Goal: Use online tool/utility: Utilize a website feature to perform a specific function

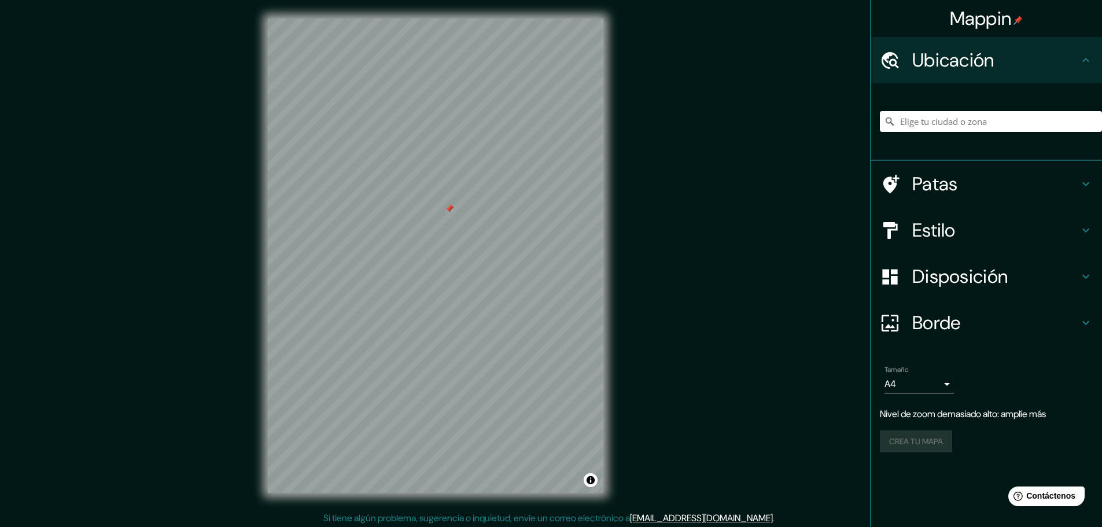
click at [936, 182] on font "Patas" at bounding box center [935, 184] width 46 height 24
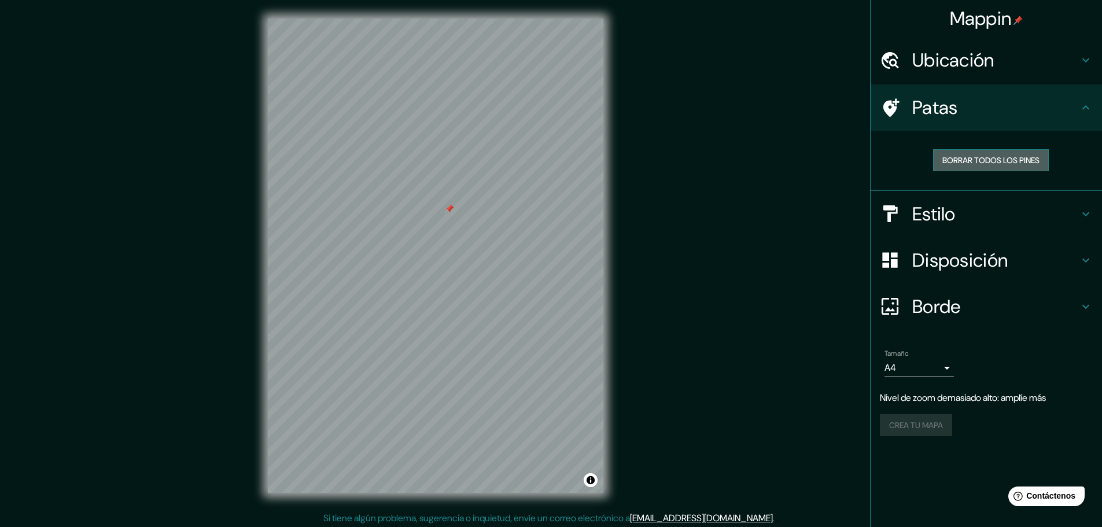
click at [947, 164] on font "Borrar todos los pines" at bounding box center [990, 160] width 97 height 10
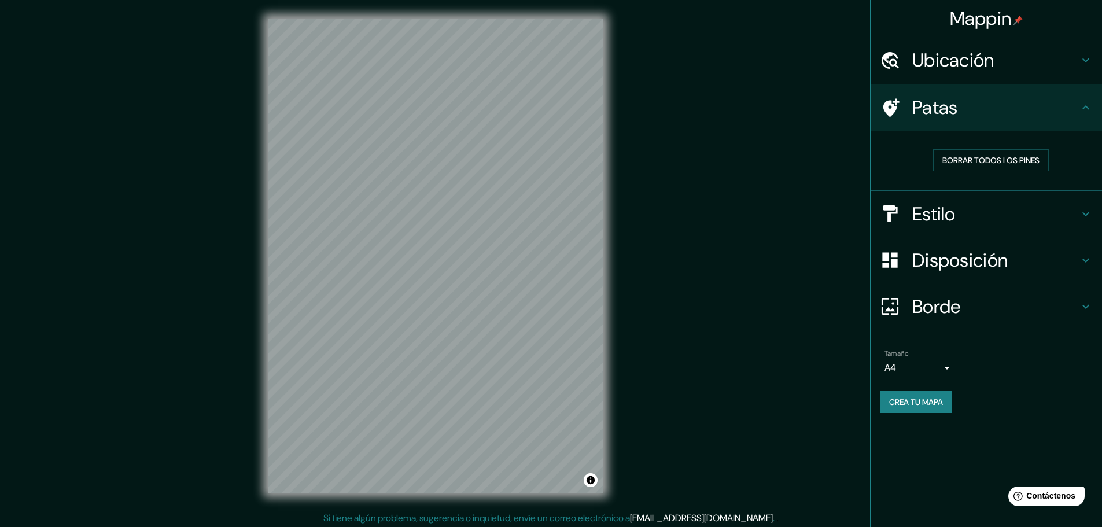
click at [947, 213] on font "Estilo" at bounding box center [933, 214] width 43 height 24
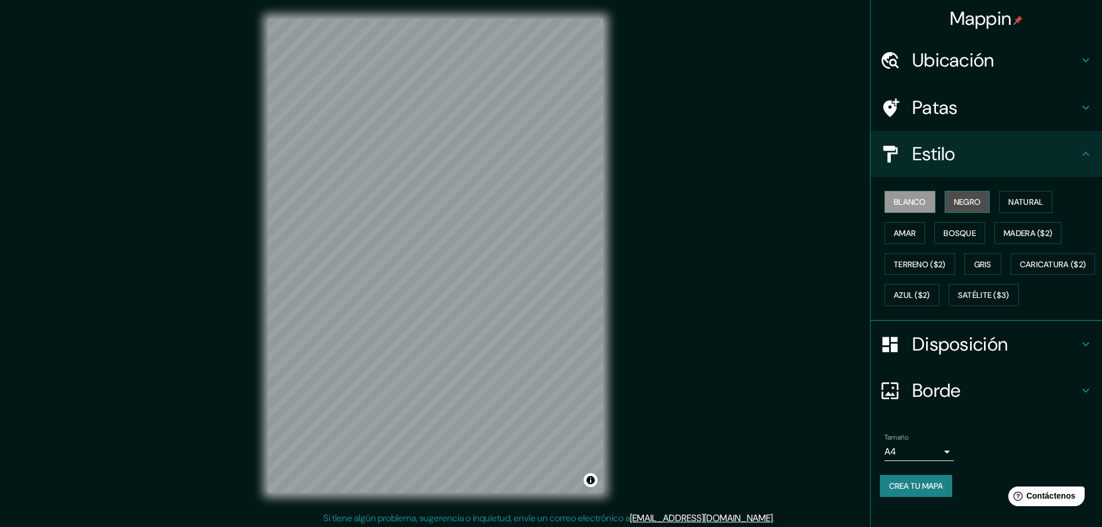
click at [968, 202] on font "Negro" at bounding box center [967, 202] width 27 height 10
click at [921, 356] on font "Disposición" at bounding box center [959, 344] width 95 height 24
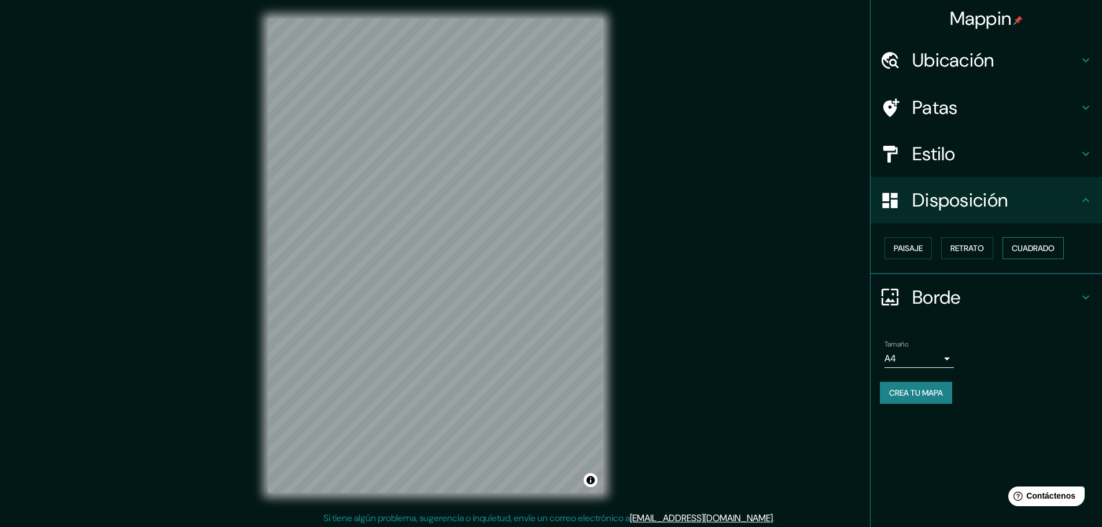
click at [1021, 250] on font "Cuadrado" at bounding box center [1032, 248] width 43 height 10
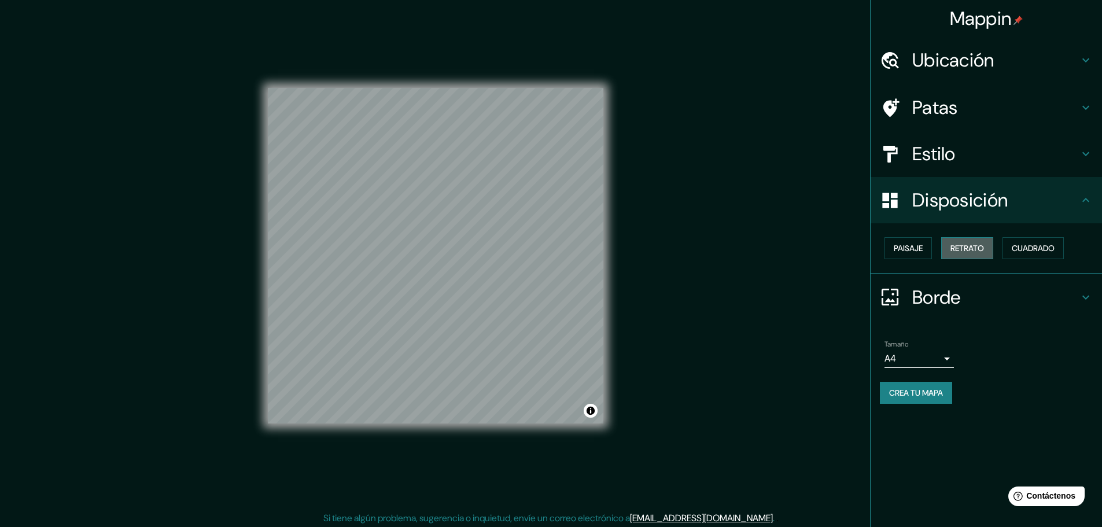
click at [984, 251] on font "Retrato" at bounding box center [967, 248] width 34 height 10
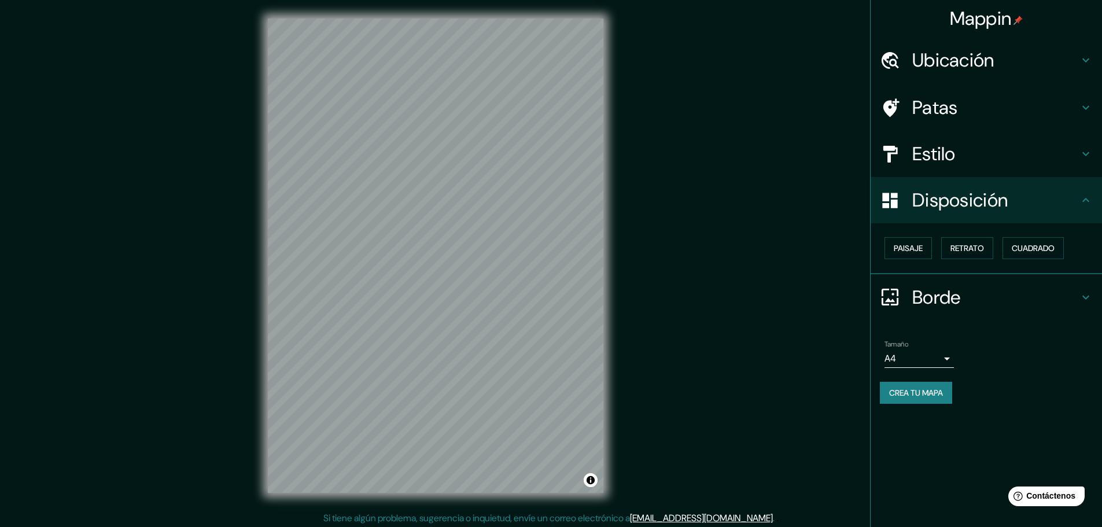
click at [935, 248] on div "Paisaje Retrato Cuadrado" at bounding box center [991, 247] width 222 height 31
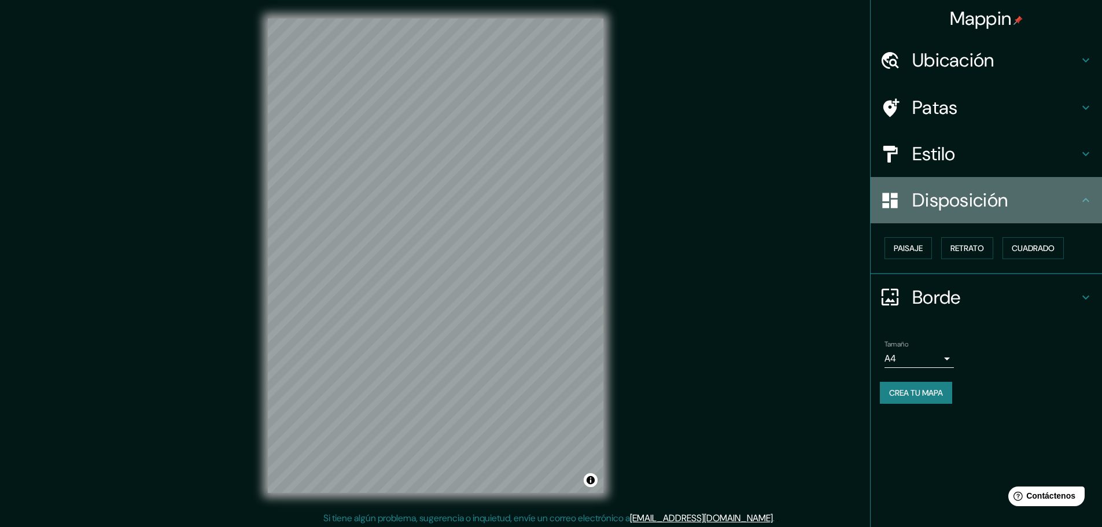
click at [974, 208] on font "Disposición" at bounding box center [959, 200] width 95 height 24
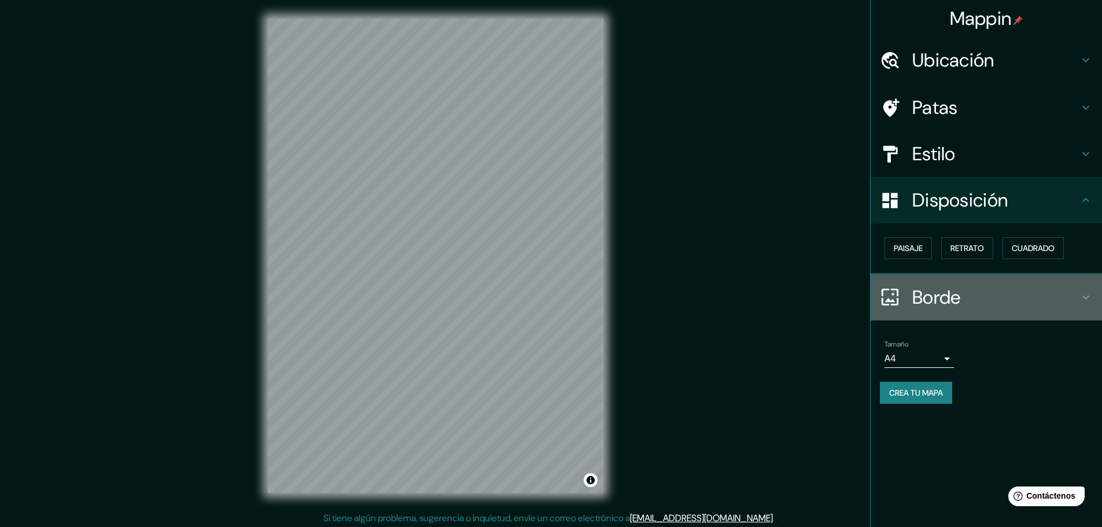
click at [961, 294] on font "Borde" at bounding box center [936, 297] width 49 height 24
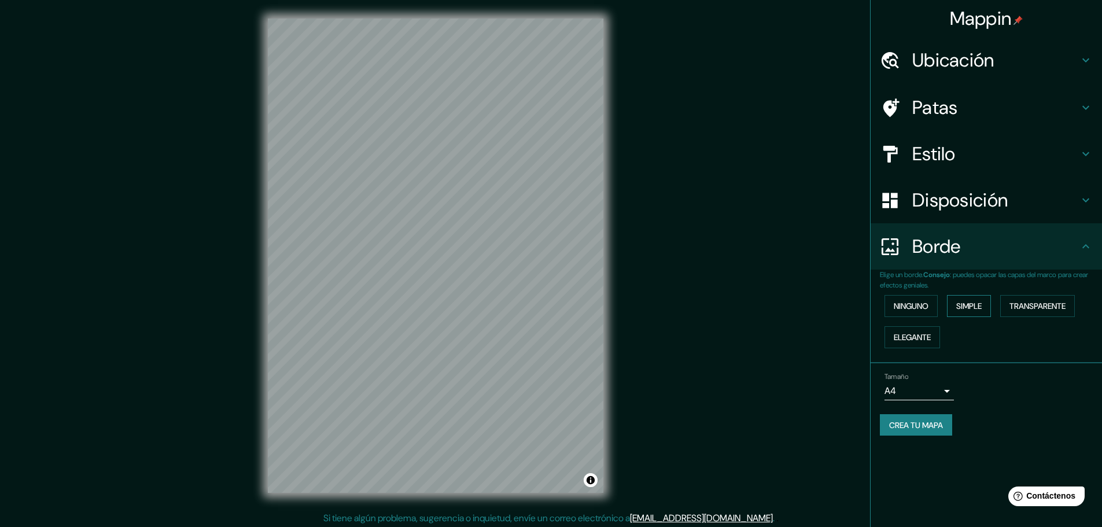
click at [976, 303] on font "Simple" at bounding box center [968, 306] width 25 height 10
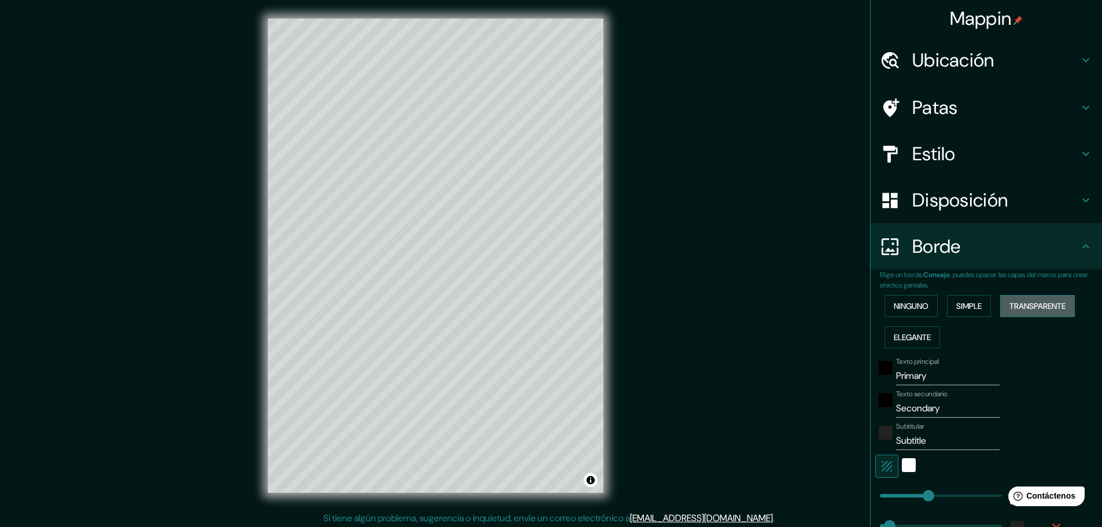
click at [1009, 301] on font "Transparente" at bounding box center [1037, 306] width 56 height 10
click at [956, 309] on font "Simple" at bounding box center [968, 306] width 25 height 10
click at [910, 334] on font "Elegante" at bounding box center [912, 337] width 37 height 10
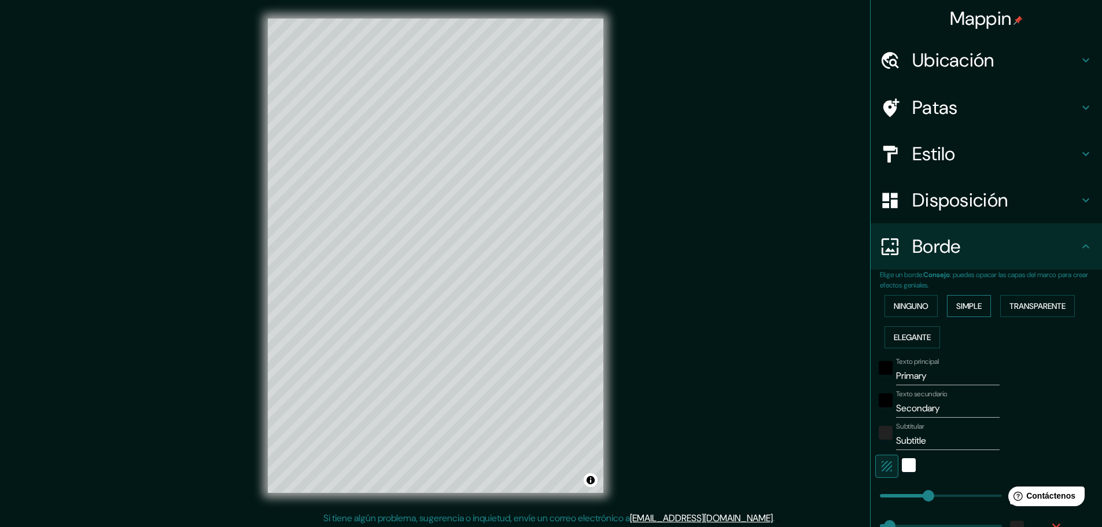
click at [957, 310] on font "Simple" at bounding box center [968, 306] width 25 height 10
drag, startPoint x: 923, startPoint y: 375, endPoint x: 866, endPoint y: 370, distance: 57.4
click at [875, 370] on div "Texto principal Primary" at bounding box center [970, 371] width 190 height 28
type input "l"
type input "46"
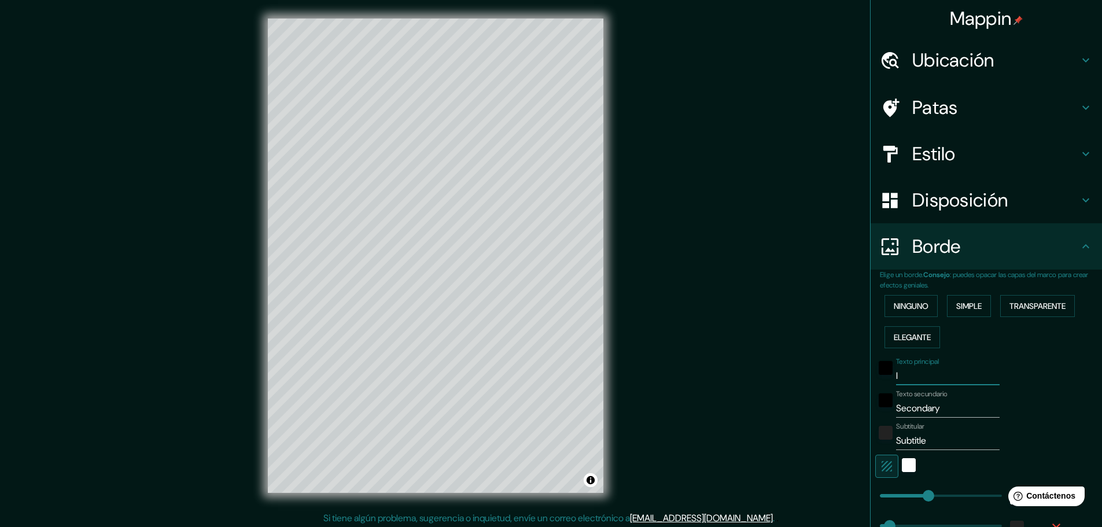
type input "li"
type input "46"
type input "lim"
type input "46"
type input "lima"
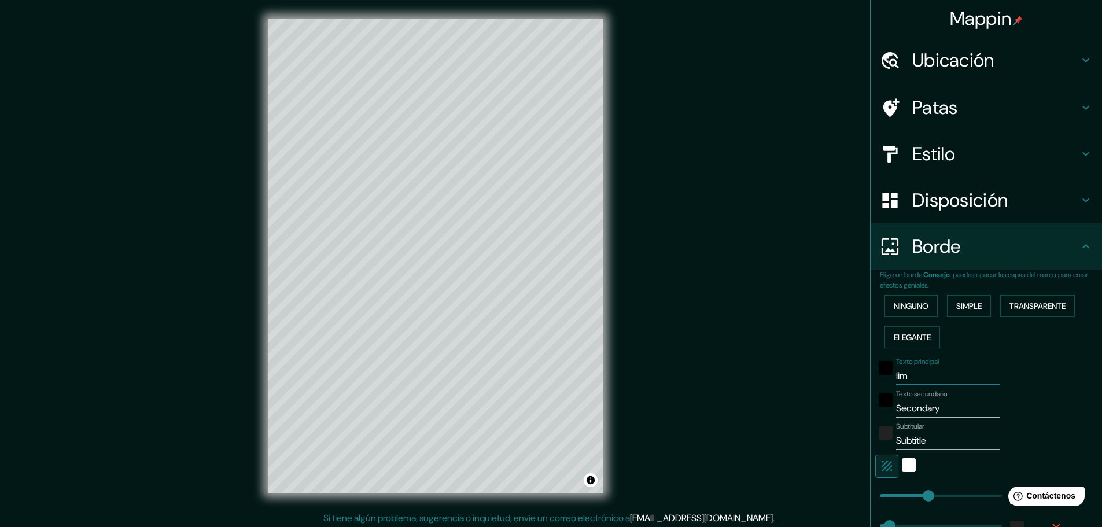
type input "46"
type input "lima"
drag, startPoint x: 933, startPoint y: 405, endPoint x: 870, endPoint y: 400, distance: 63.3
click at [875, 400] on div "Texto secundario Secondary" at bounding box center [970, 404] width 190 height 28
type input "v"
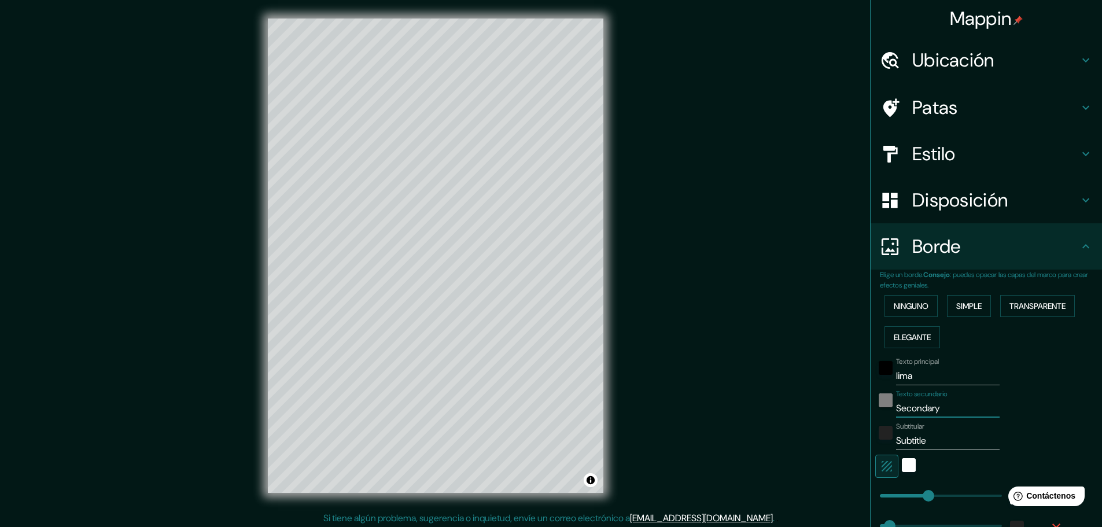
type input "46"
type input "vi"
type input "46"
type input "vil"
type input "46"
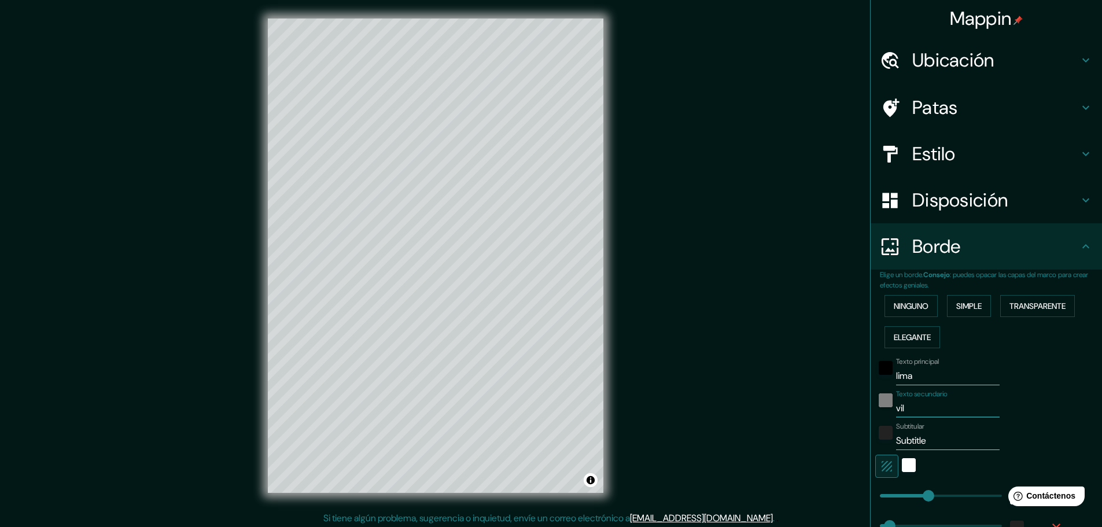
type input "vill"
type input "46"
type input "villa"
type input "46"
type input "villa"
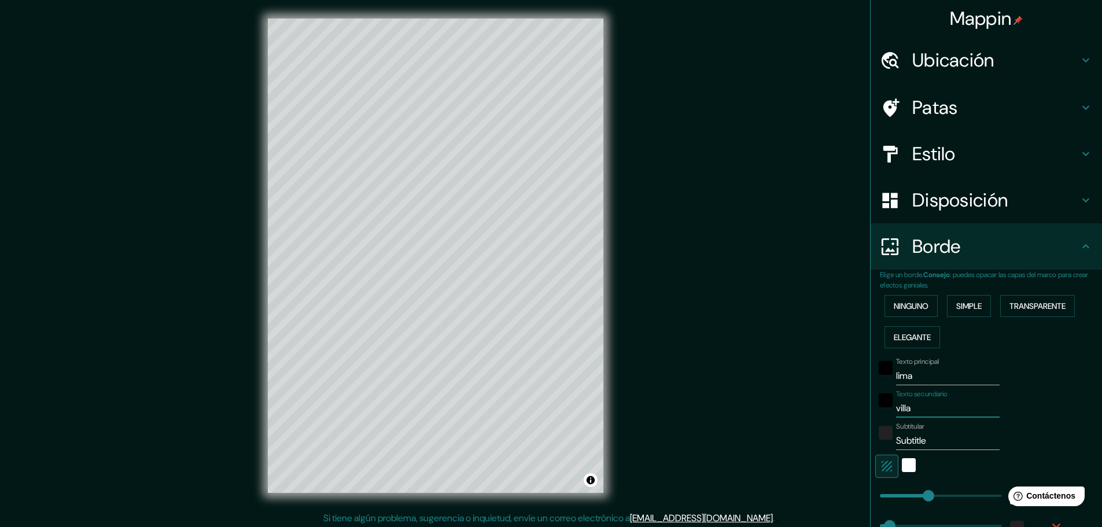
click at [913, 437] on input "Subtitle" at bounding box center [948, 440] width 104 height 19
drag, startPoint x: 918, startPoint y: 437, endPoint x: 861, endPoint y: 436, distance: 57.3
click at [870, 436] on div "Mappin Ubicación Patas Estilo Disposición Borde Elige un borde. Consejo : puede…" at bounding box center [986, 263] width 232 height 527
click at [950, 59] on font "Ubicación" at bounding box center [953, 60] width 82 height 24
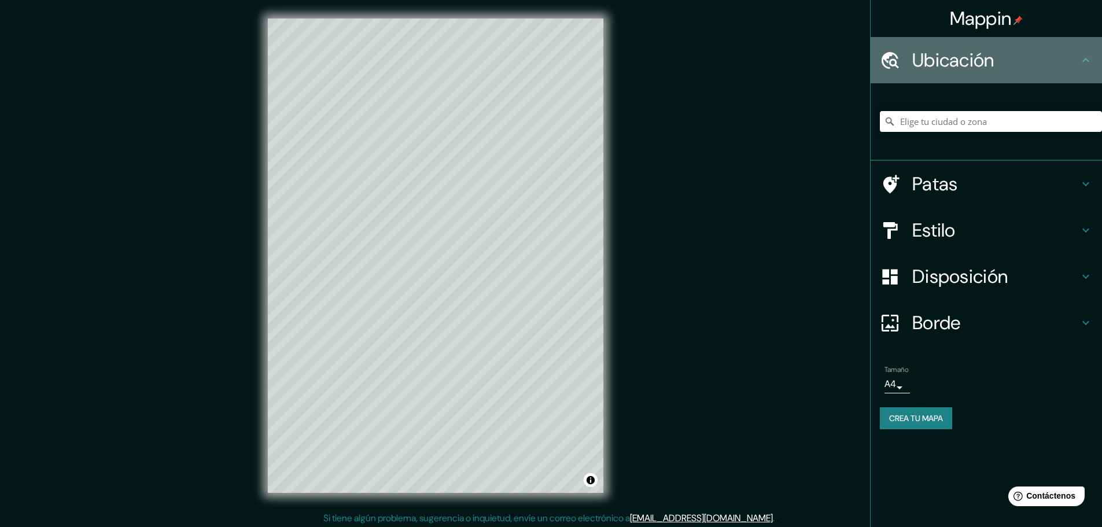
click at [950, 62] on font "Ubicación" at bounding box center [953, 60] width 82 height 24
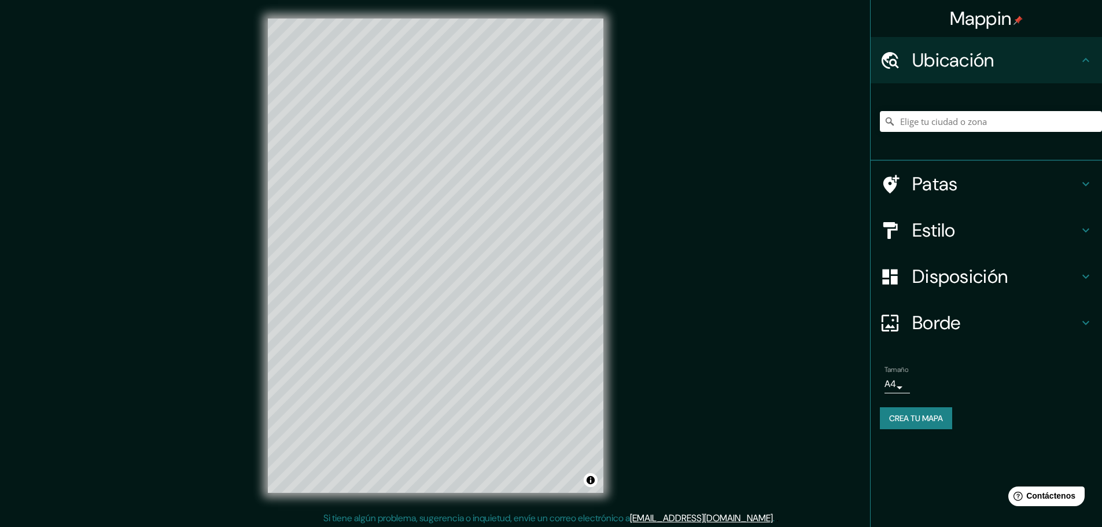
click at [949, 224] on font "Estilo" at bounding box center [933, 230] width 43 height 24
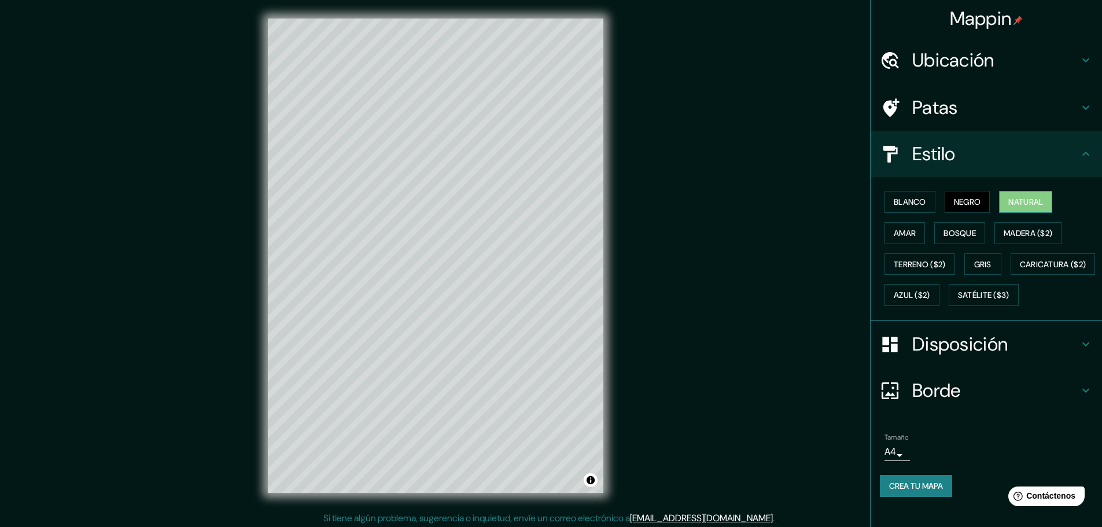
click at [1016, 202] on font "Natural" at bounding box center [1025, 202] width 35 height 10
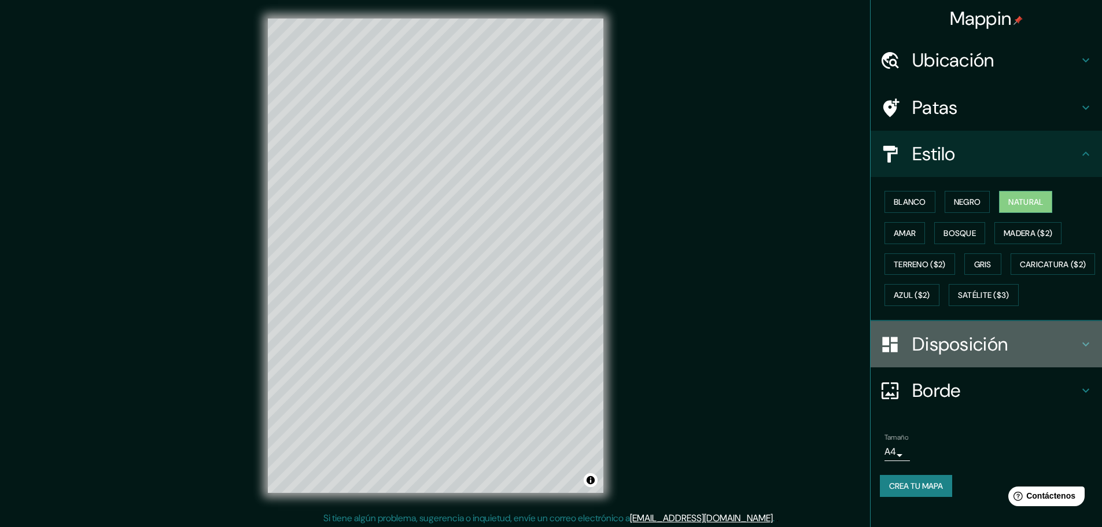
click at [939, 356] on font "Disposición" at bounding box center [959, 344] width 95 height 24
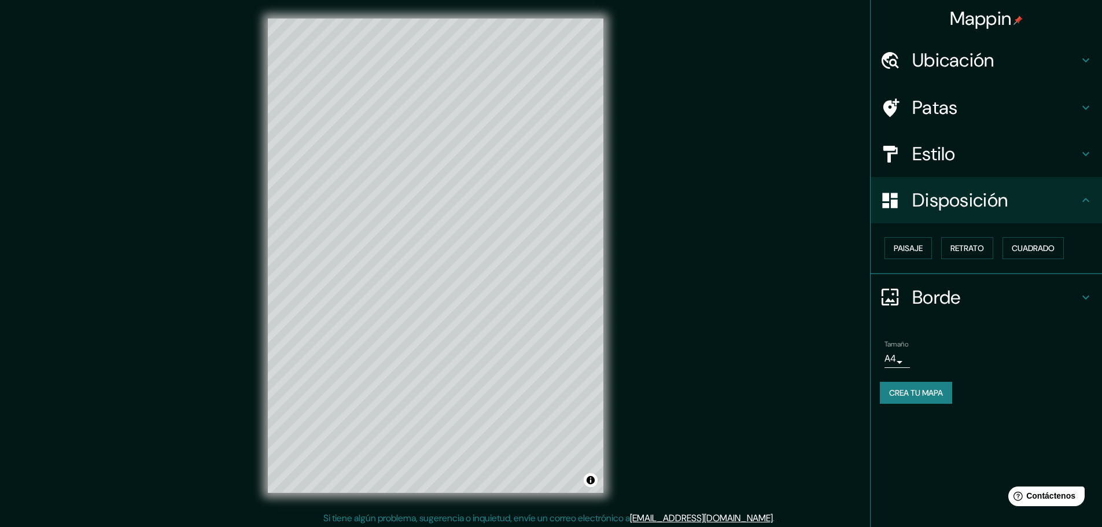
click at [931, 290] on font "Borde" at bounding box center [936, 297] width 49 height 24
type input "46"
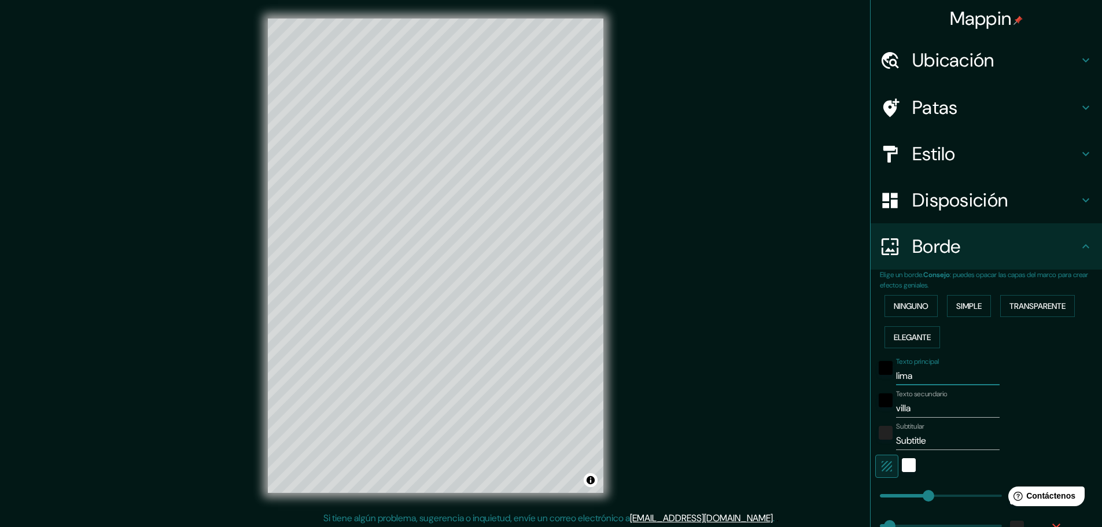
drag, startPoint x: 907, startPoint y: 381, endPoint x: 867, endPoint y: 381, distance: 39.3
click at [875, 381] on div "Texto principal lima" at bounding box center [970, 371] width 190 height 28
type input "P"
type input "46"
type input "PU"
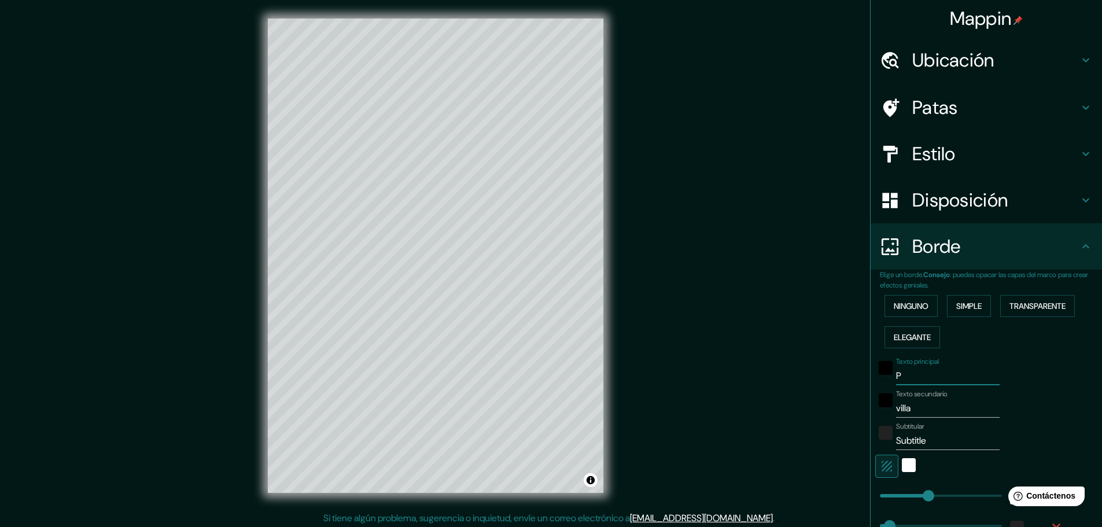
type input "46"
type input "PUE"
type input "46"
type input "PUEN"
type input "46"
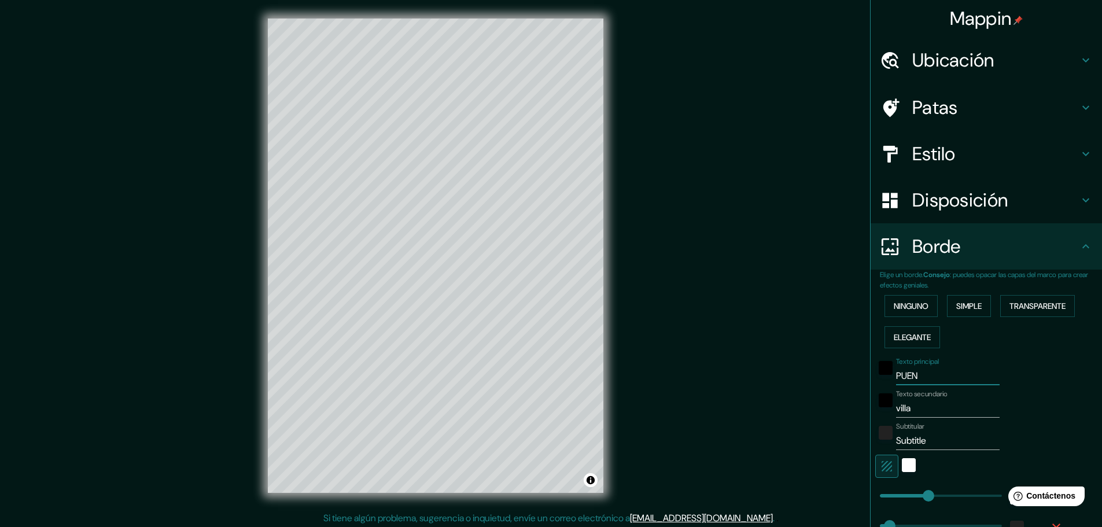
type input "PUENT"
type input "46"
type input "PUENTE"
type input "46"
type input "PUENTE"
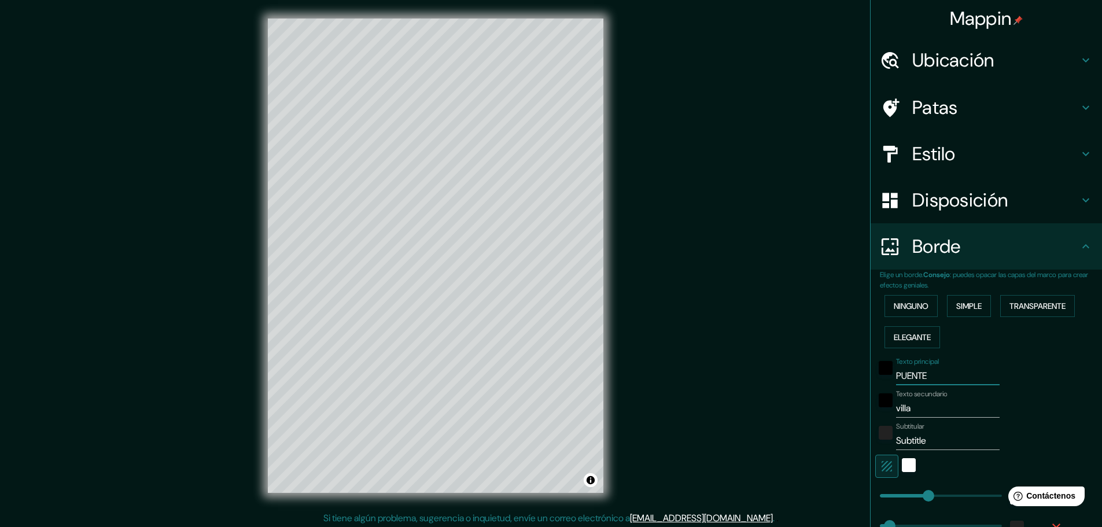
type input "46"
type input "PUENTE P"
type input "46"
type input "PUENTE PI"
type input "46"
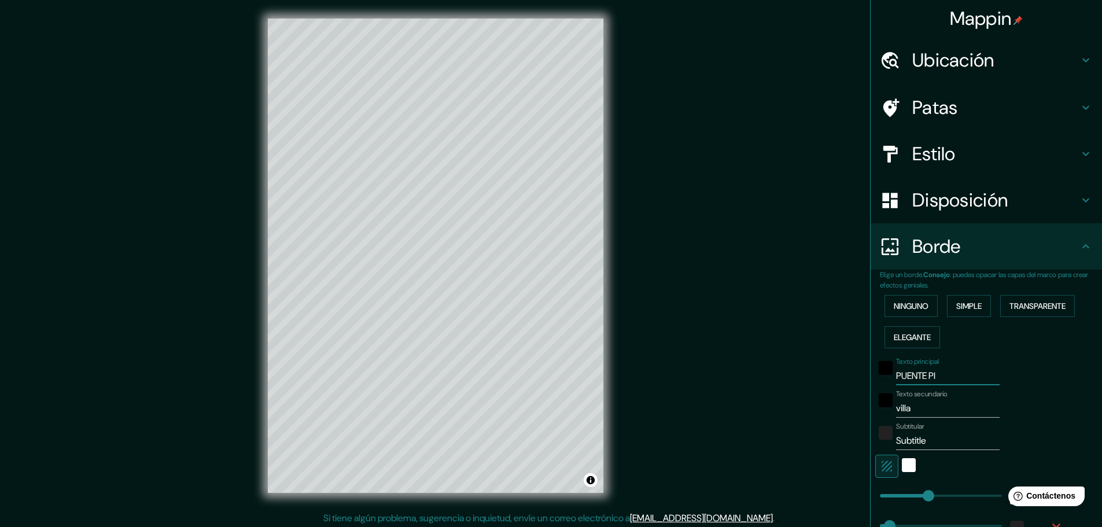
type input "PUENTE PIE"
type input "46"
type input "PUENTE PIED"
type input "46"
type input "PUENTE PIEDR"
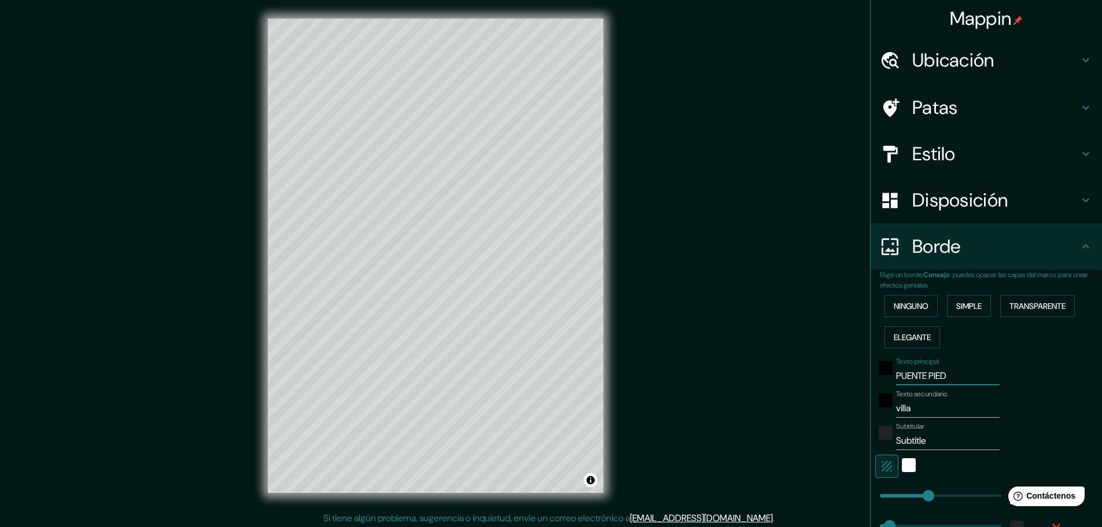
type input "46"
type input "PUENTE PIEDRA"
type input "46"
type input "PUENTE PIEDRA"
drag, startPoint x: 899, startPoint y: 407, endPoint x: 883, endPoint y: 406, distance: 16.2
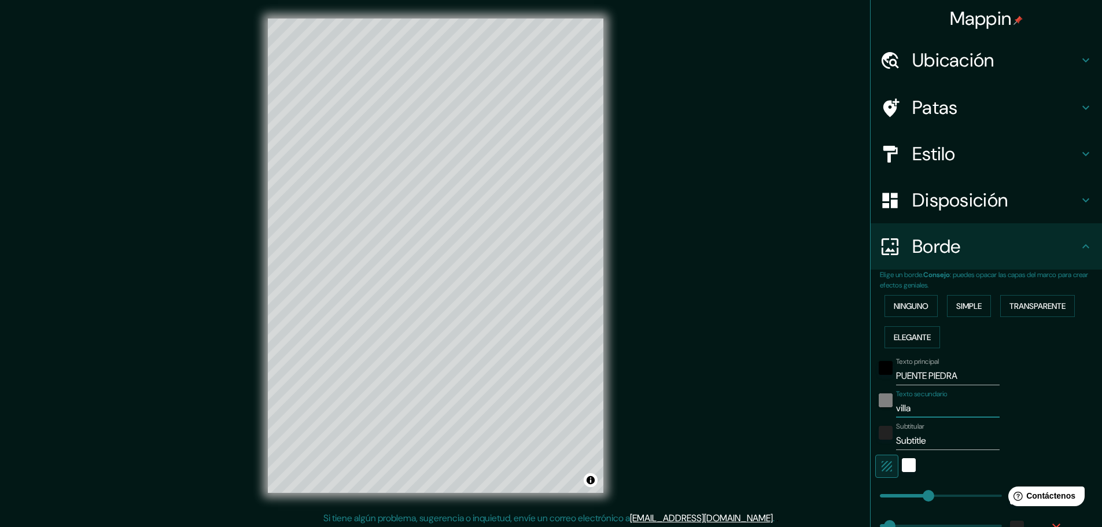
click at [884, 406] on div "Texto secundario villa" at bounding box center [970, 404] width 190 height 28
click at [883, 406] on span "negro" at bounding box center [885, 400] width 14 height 14
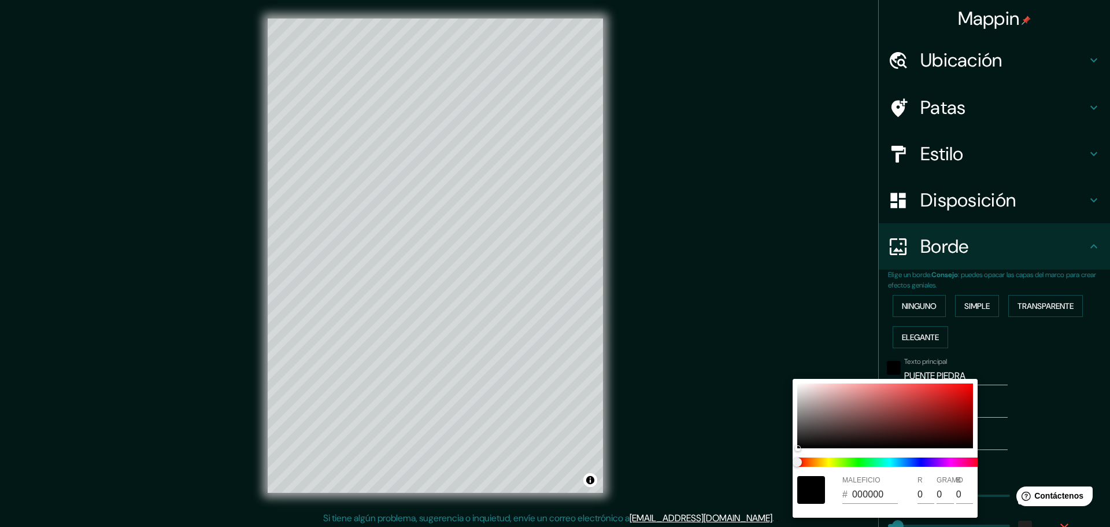
click at [996, 421] on div at bounding box center [555, 263] width 1110 height 527
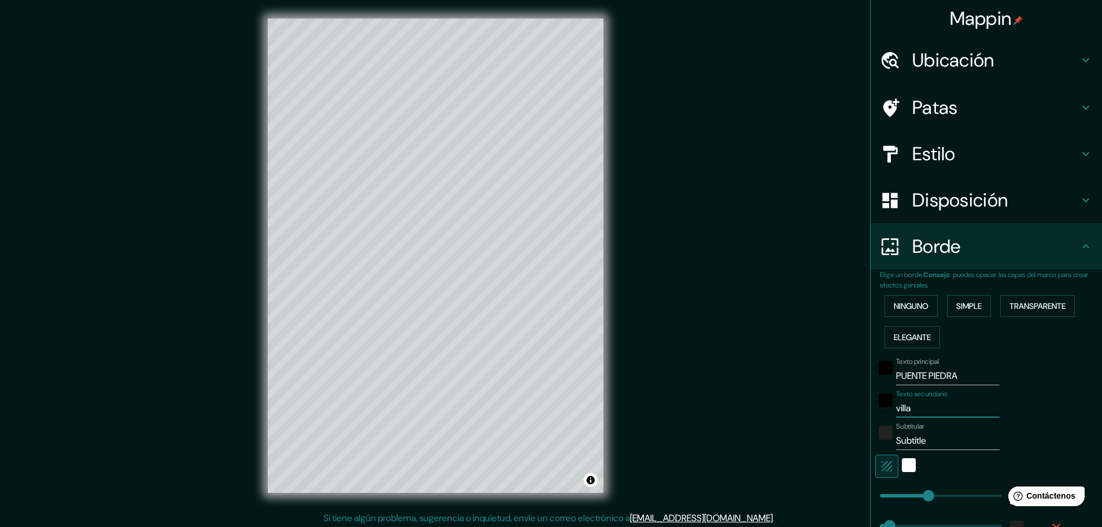
drag, startPoint x: 911, startPoint y: 408, endPoint x: 874, endPoint y: 409, distance: 37.0
click at [875, 409] on div "Texto secundario villa" at bounding box center [970, 404] width 190 height 28
type input "S"
type input "46"
type input "SA"
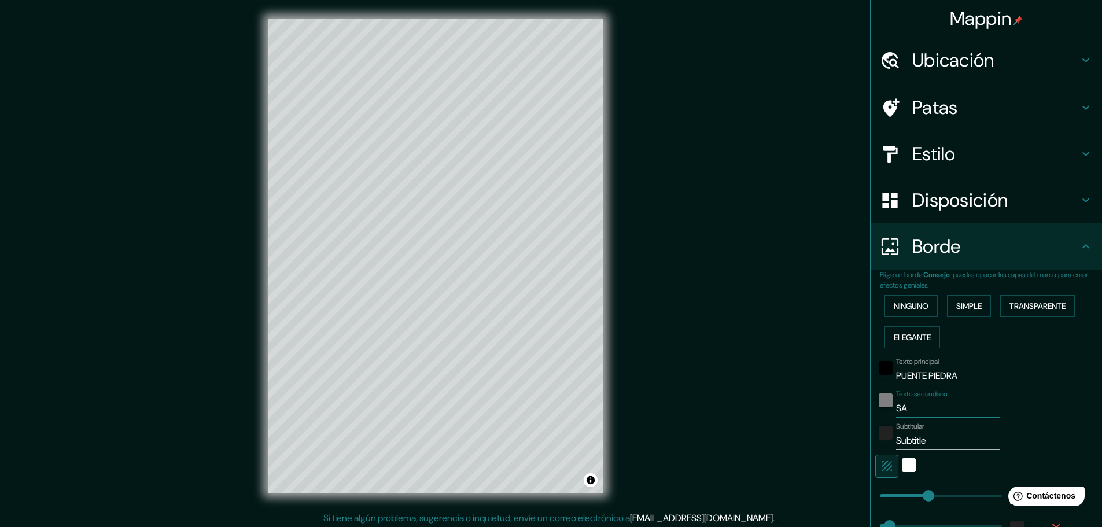
type input "46"
type input "SAN"
type input "46"
type input "SANT"
type input "46"
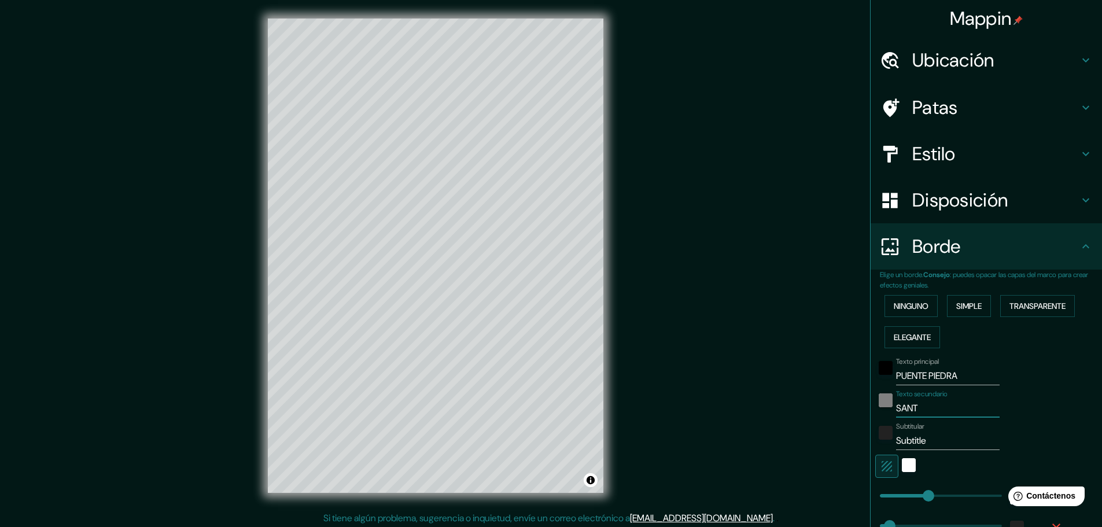
type input "SANTA"
type input "46"
type input "SANTA"
type input "46"
type input "[DEMOGRAPHIC_DATA] L"
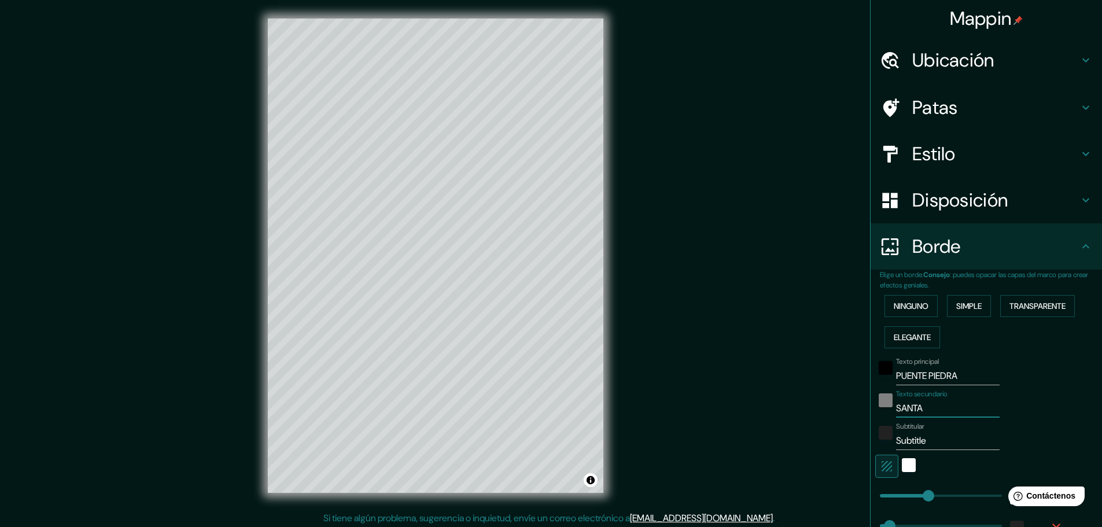
type input "46"
type input "SANTA"
type input "46"
type input "SANTA P"
type input "46"
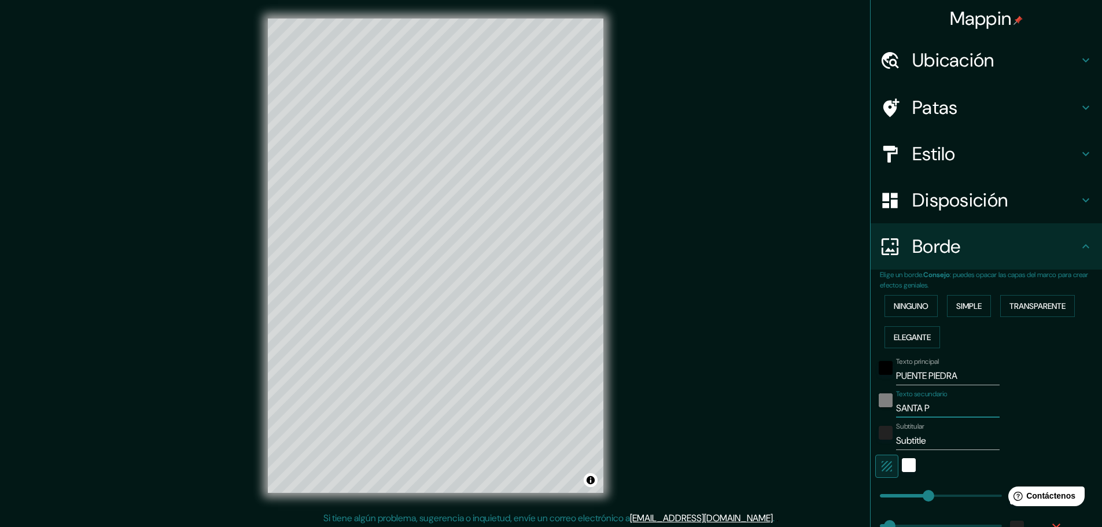
type input "[GEOGRAPHIC_DATA]"
type input "46"
type input "SANTA PAU"
type input "46"
type input "SANTA PAUL"
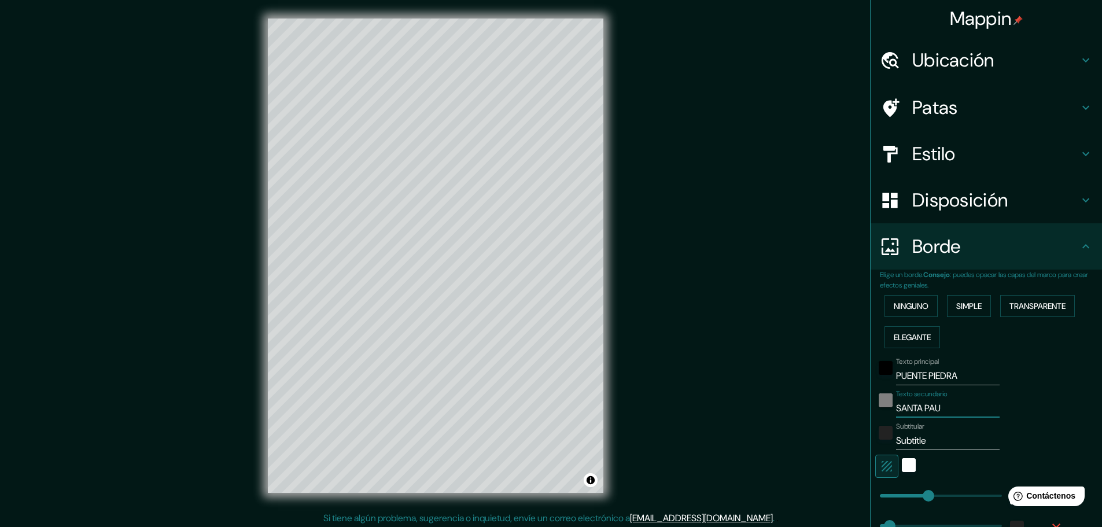
type input "46"
type input "SANTA PAULA"
type input "46"
type input "SANTA PAULA"
click at [936, 65] on font "Ubicación" at bounding box center [953, 60] width 82 height 24
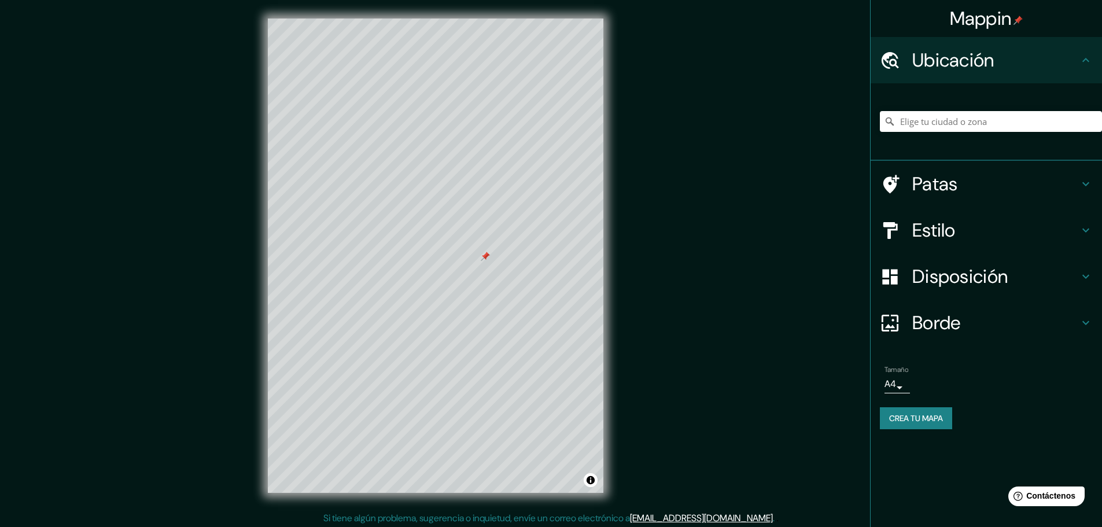
click at [927, 171] on div "Patas" at bounding box center [985, 184] width 231 height 46
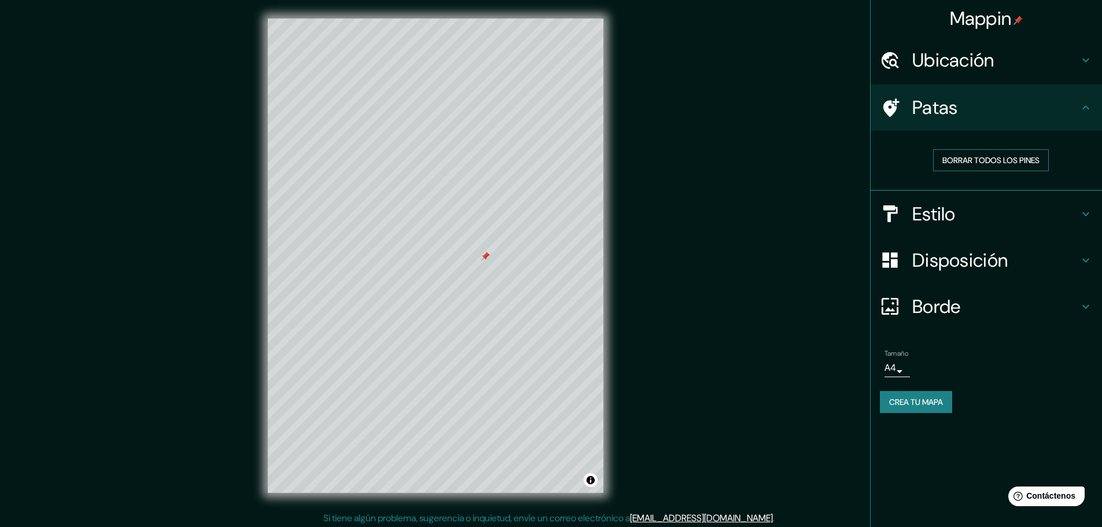
click at [962, 153] on font "Borrar todos los pines" at bounding box center [990, 160] width 97 height 15
click at [943, 259] on font "Disposición" at bounding box center [959, 260] width 95 height 24
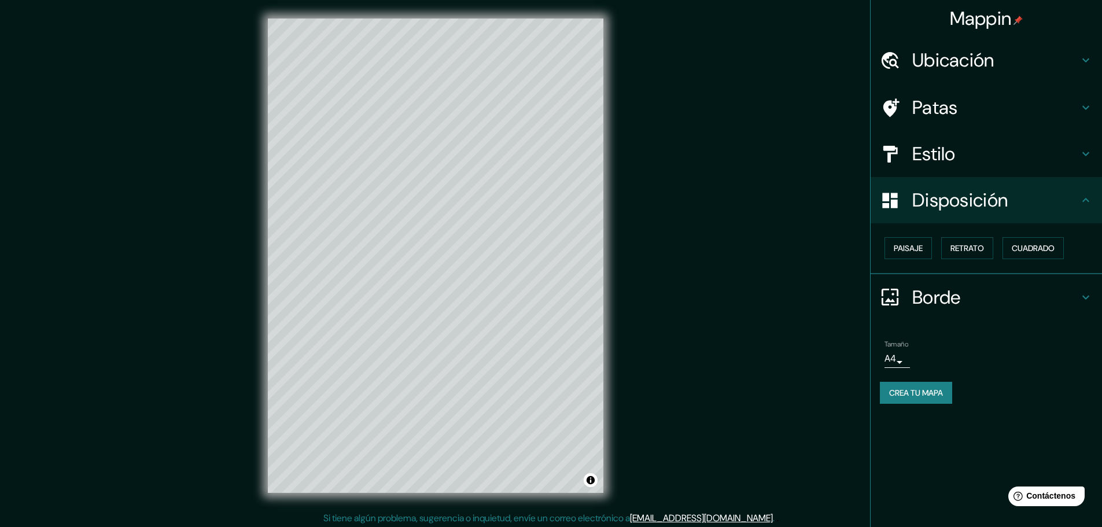
click at [933, 294] on font "Borde" at bounding box center [936, 297] width 49 height 24
type input "46"
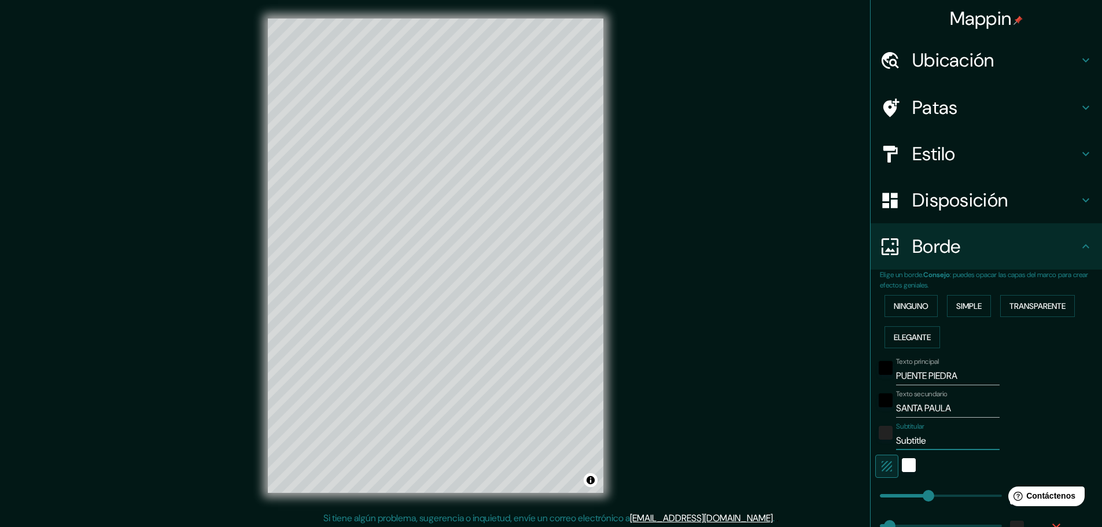
drag, startPoint x: 920, startPoint y: 444, endPoint x: 861, endPoint y: 444, distance: 59.0
click at [861, 444] on div "Mappin Ubicación Patas Estilo Disposición Borde Elige un borde. Consejo : puede…" at bounding box center [551, 265] width 1102 height 530
type input "46"
click at [941, 56] on font "Ubicación" at bounding box center [953, 60] width 82 height 24
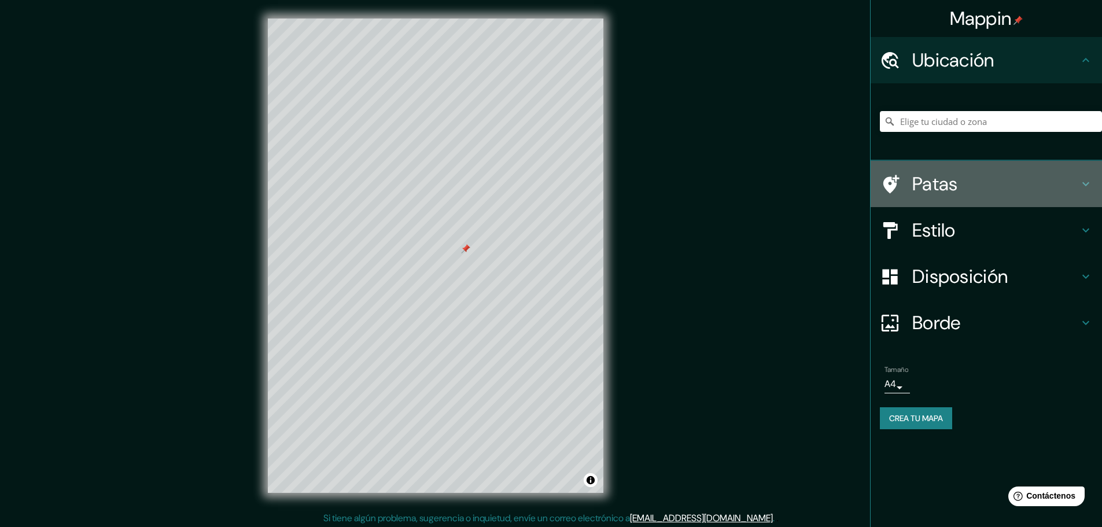
click at [934, 187] on font "Patas" at bounding box center [935, 184] width 46 height 24
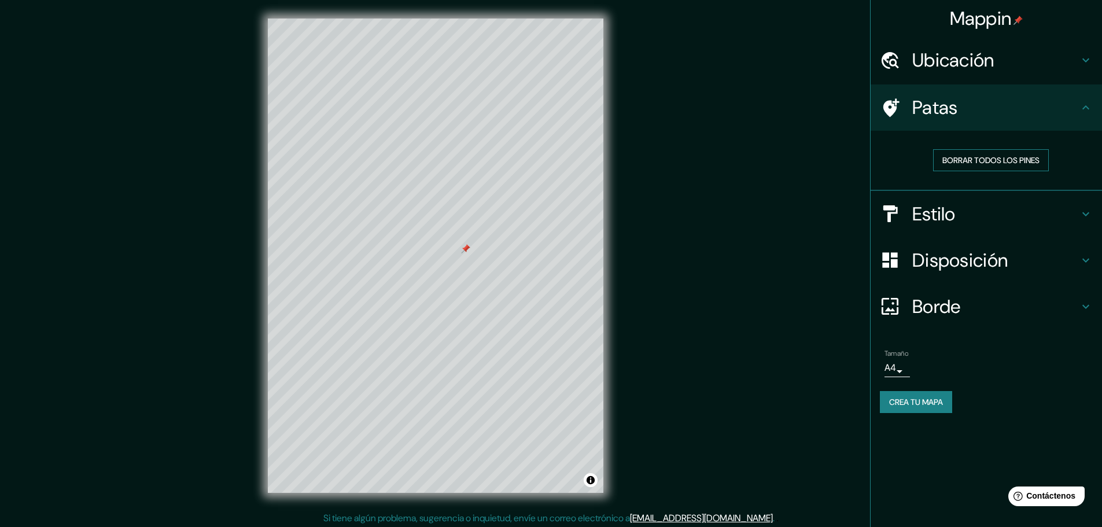
click at [971, 156] on font "Borrar todos los pines" at bounding box center [990, 160] width 97 height 10
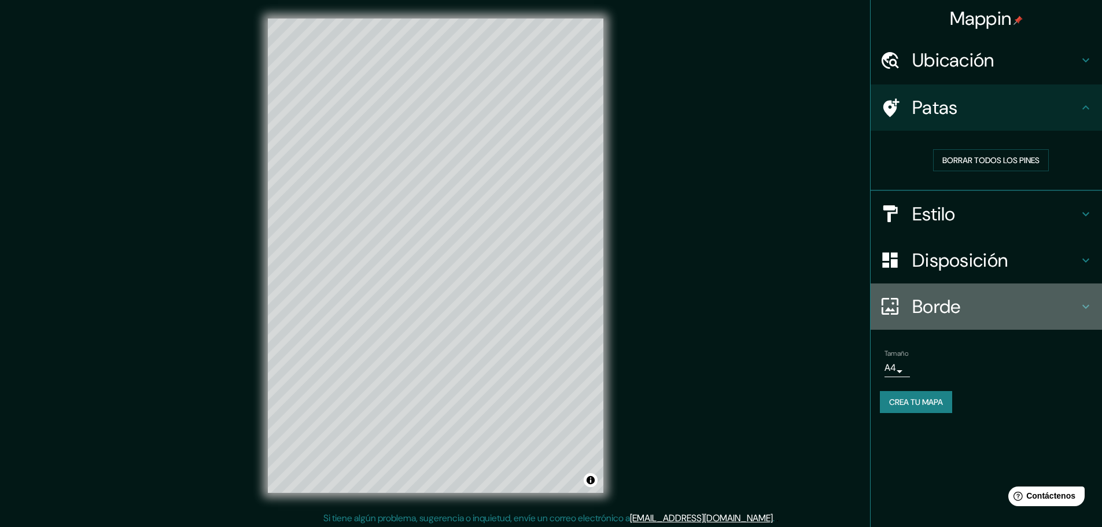
click at [922, 305] on font "Borde" at bounding box center [936, 306] width 49 height 24
type input "46"
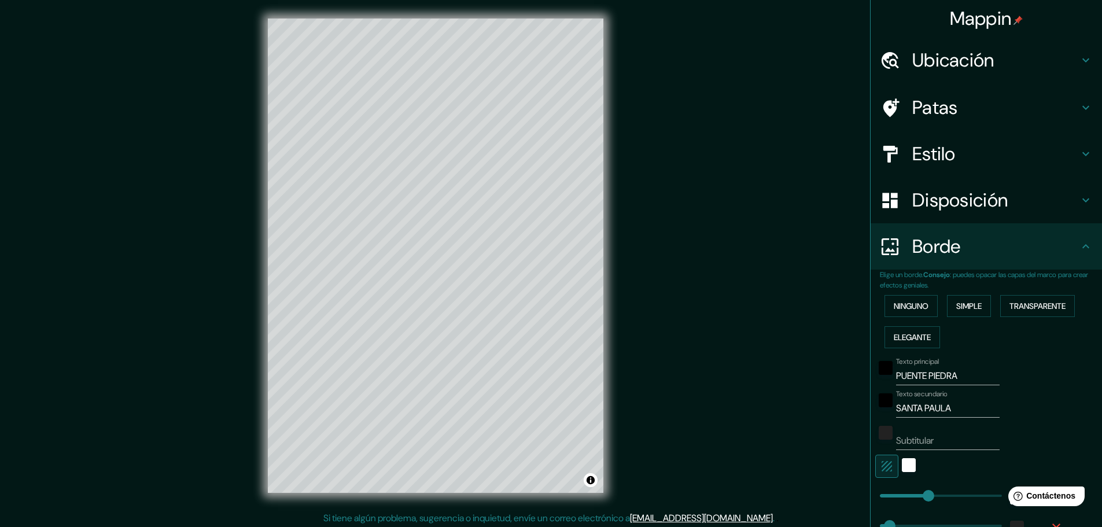
click at [896, 407] on input "SANTA PAULA" at bounding box center [948, 408] width 104 height 19
click at [896, 406] on input "SANTA PAULA" at bounding box center [948, 408] width 104 height 19
type input "USANTA [PERSON_NAME]"
type input "46"
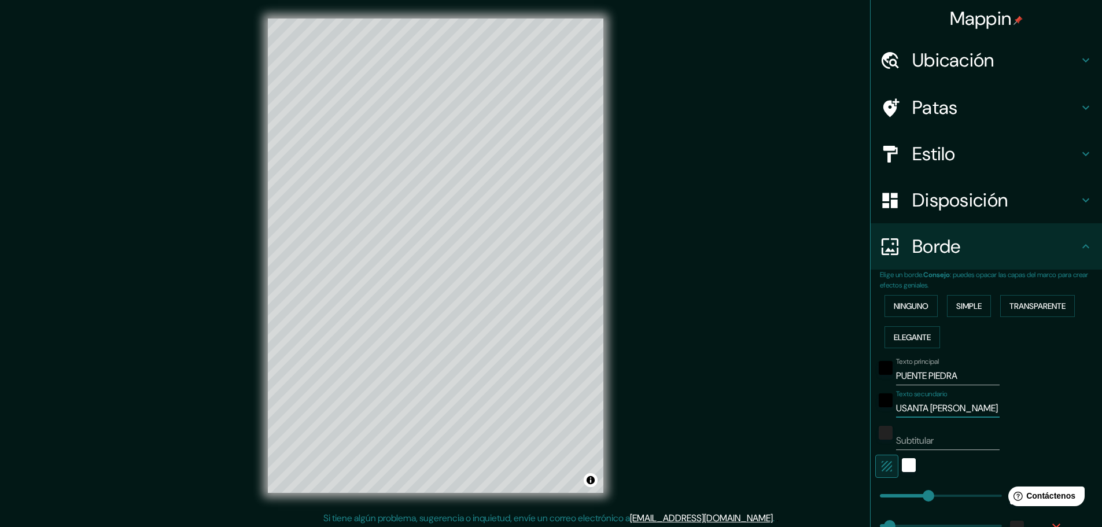
type input "[PERSON_NAME]"
type input "46"
type input "URBSANTA [PERSON_NAME]"
type input "46"
type input "URB.SANTA [PERSON_NAME]"
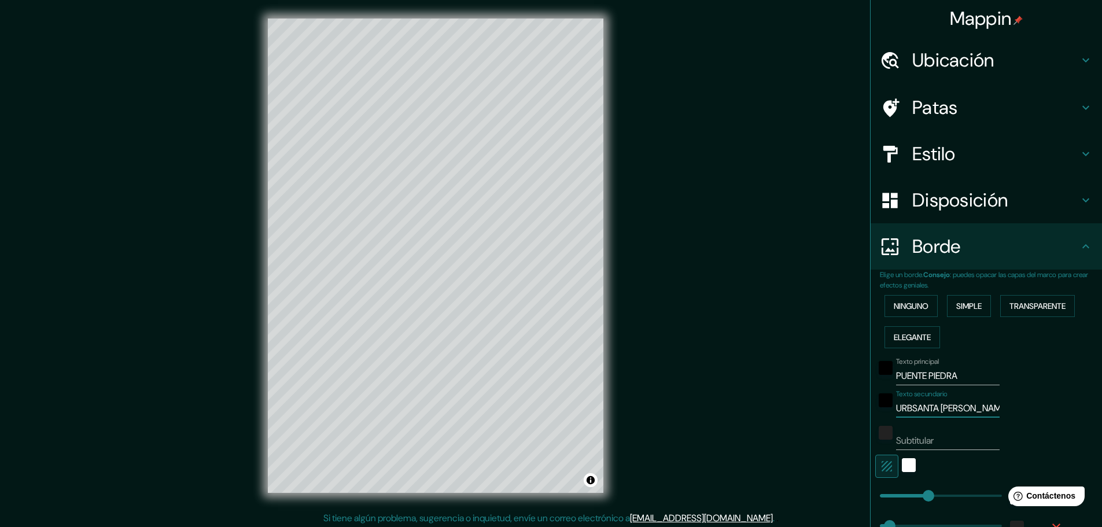
type input "46"
type input "URB. [GEOGRAPHIC_DATA][PERSON_NAME]"
type input "46"
type input "URB. [GEOGRAPHIC_DATA][PERSON_NAME]"
drag, startPoint x: 960, startPoint y: 376, endPoint x: 874, endPoint y: 380, distance: 85.7
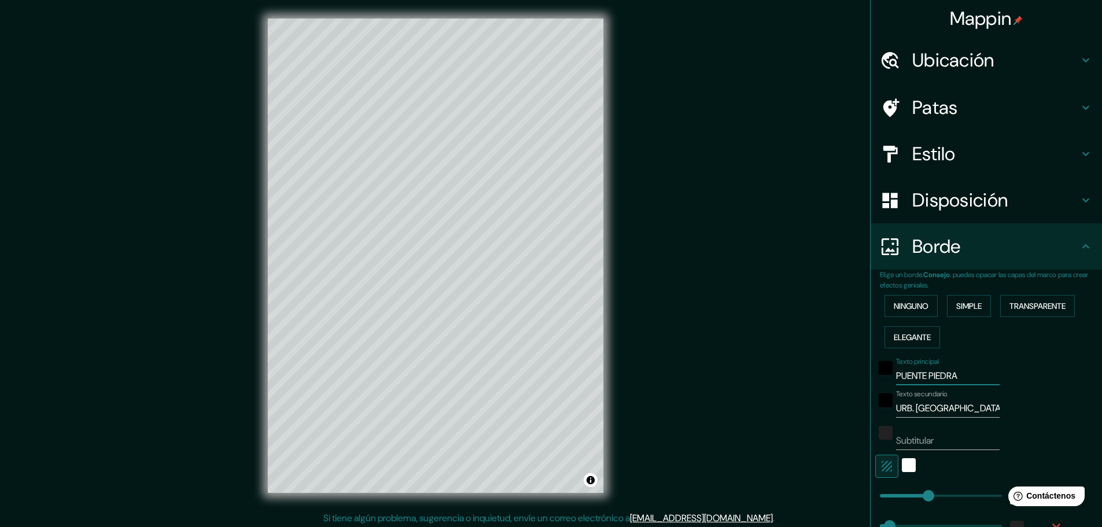
click at [875, 380] on div "Texto principal PUENTE PIEDRA" at bounding box center [970, 371] width 190 height 28
type input "46"
click at [969, 410] on input "URB. [GEOGRAPHIC_DATA][PERSON_NAME]" at bounding box center [948, 408] width 104 height 19
paste input "PUENTE PIEDRA"
type input "URB. SANTA PAULAPUENTE PIEDRA"
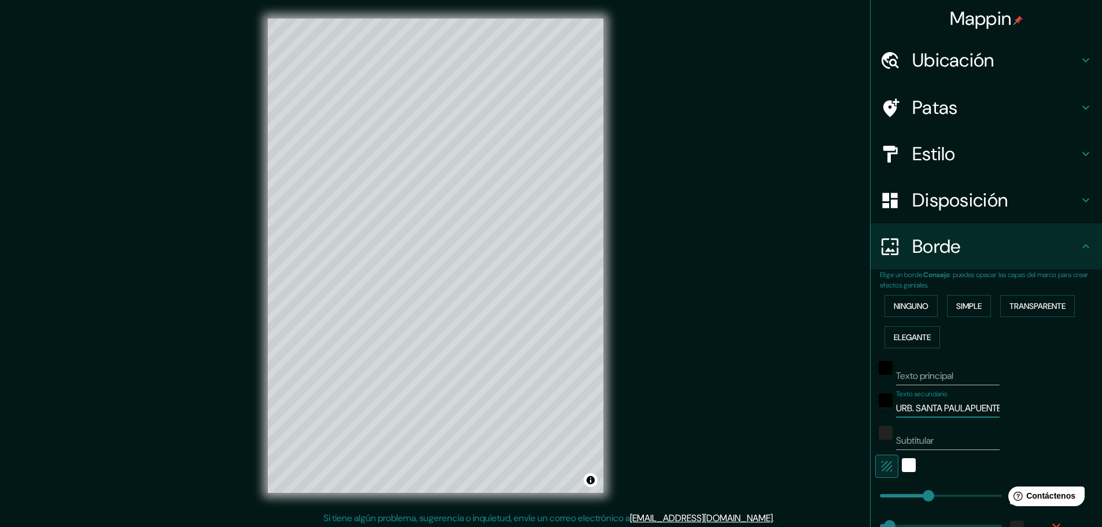
type input "46"
drag, startPoint x: 918, startPoint y: 407, endPoint x: 859, endPoint y: 407, distance: 59.6
click at [859, 407] on div "Mappin Ubicación Patas Estilo Disposición Borde Elige un borde. Consejo : puede…" at bounding box center [551, 265] width 1102 height 530
type input "PUENTE PIEDRA"
type input "46"
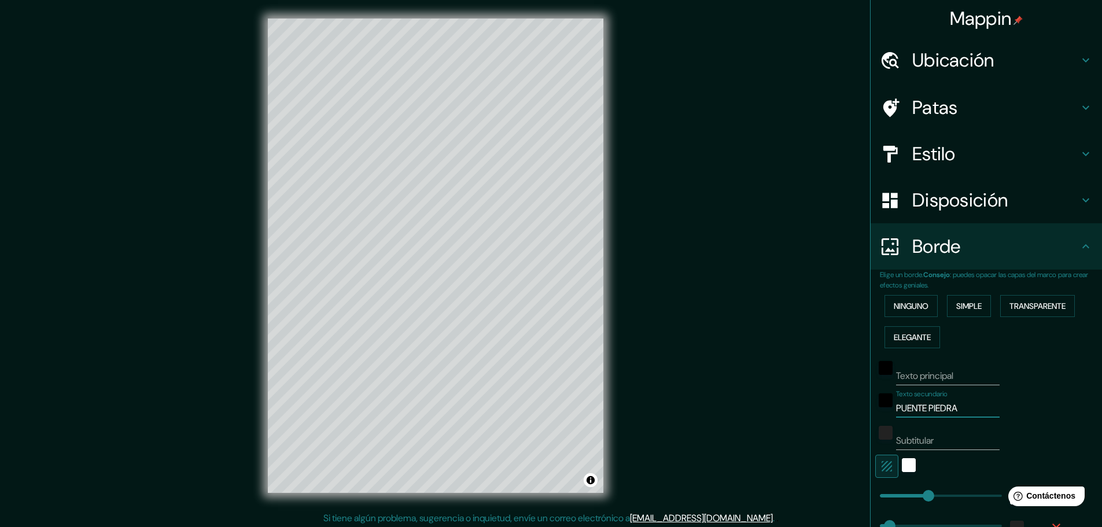
type input "PUENTE PIEDRA"
click at [907, 376] on input "Texto principal" at bounding box center [948, 376] width 104 height 19
paste input "URB. [GEOGRAPHIC_DATA]"
type input "URB. [GEOGRAPHIC_DATA]"
type input "46"
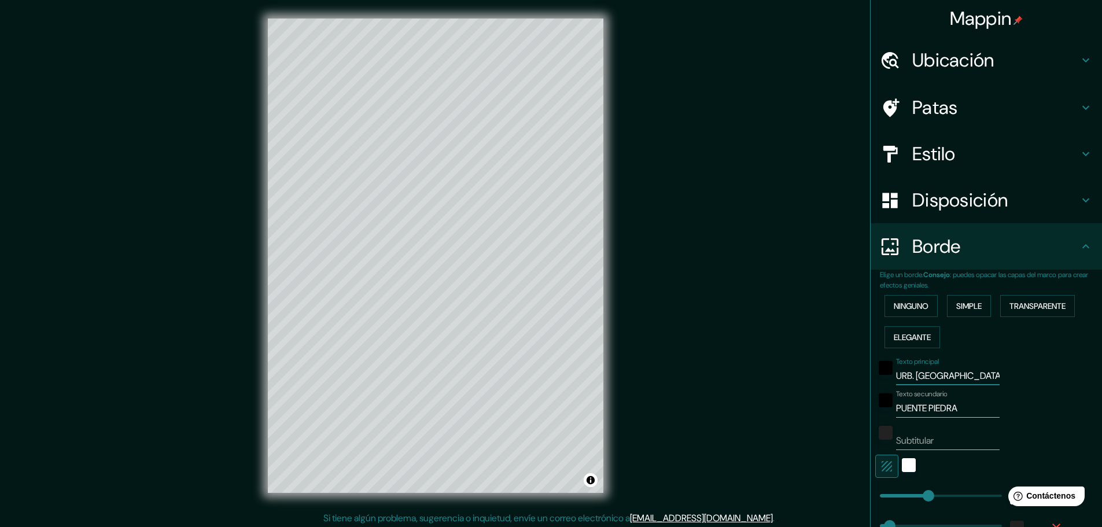
click at [952, 375] on input "URB. [GEOGRAPHIC_DATA]" at bounding box center [948, 376] width 104 height 19
drag, startPoint x: 909, startPoint y: 375, endPoint x: 876, endPoint y: 376, distance: 33.0
click at [876, 376] on div "Texto principal URB. [GEOGRAPHIC_DATA]" at bounding box center [970, 371] width 190 height 28
type input "[GEOGRAPHIC_DATA]"
type input "46"
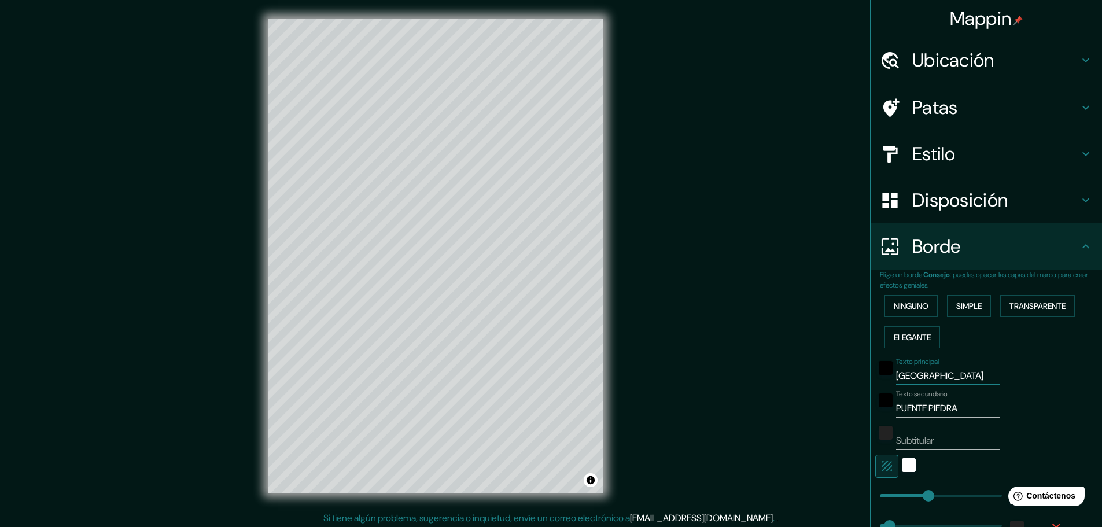
click at [929, 377] on input "[GEOGRAPHIC_DATA]" at bounding box center [948, 376] width 104 height 19
type input "SANTA PAU"
type input "46"
type input "SANTA PAUL"
type input "46"
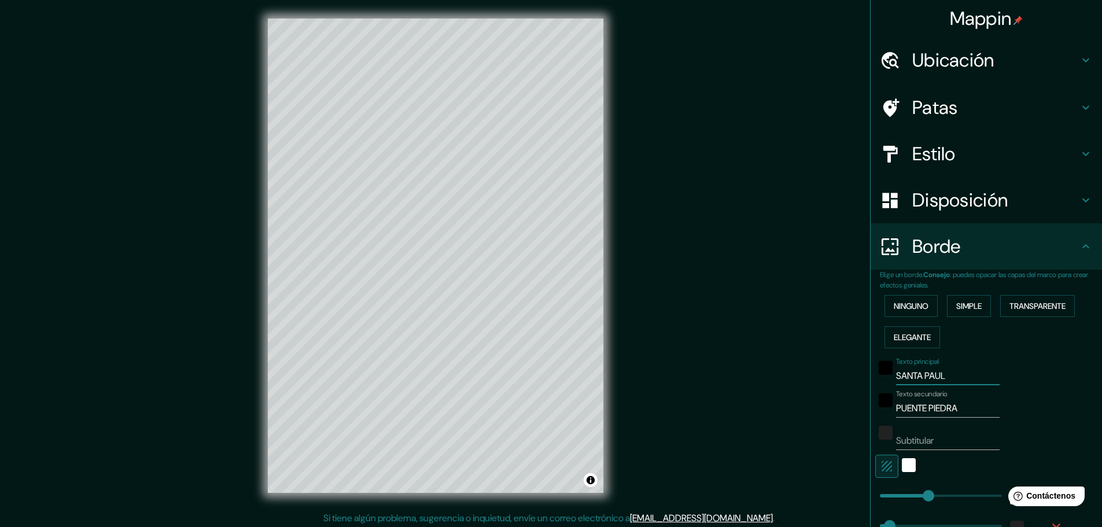
type input "SANTA PAULA"
type input "46"
type input "SANTA PAULA"
click at [940, 145] on font "Estilo" at bounding box center [933, 154] width 43 height 24
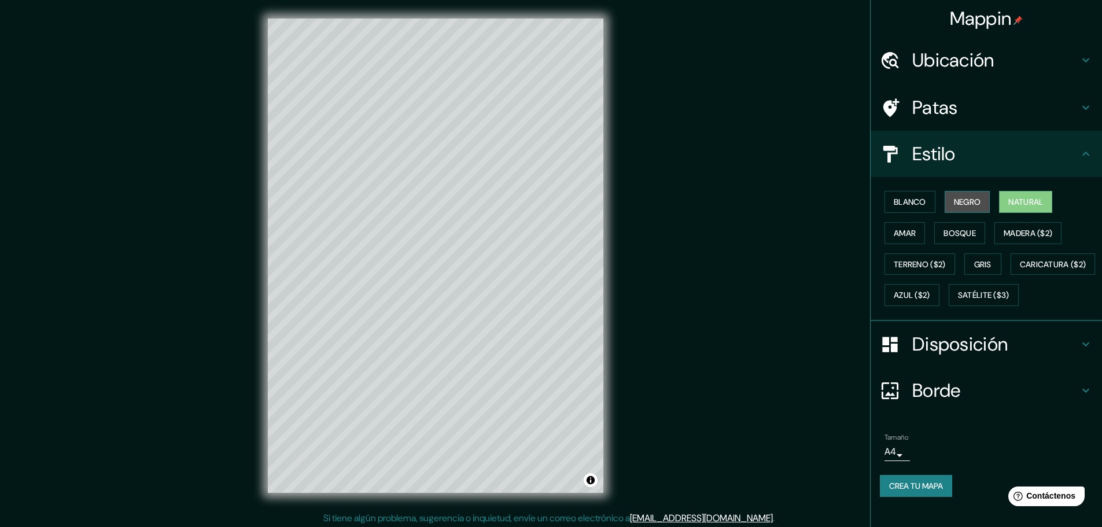
click at [954, 205] on font "Negro" at bounding box center [967, 202] width 27 height 10
click at [902, 232] on font "Amar" at bounding box center [905, 233] width 22 height 10
click at [962, 232] on font "Bosque" at bounding box center [959, 233] width 32 height 10
click at [914, 206] on font "Blanco" at bounding box center [910, 202] width 32 height 10
click at [954, 201] on font "Negro" at bounding box center [967, 202] width 27 height 10
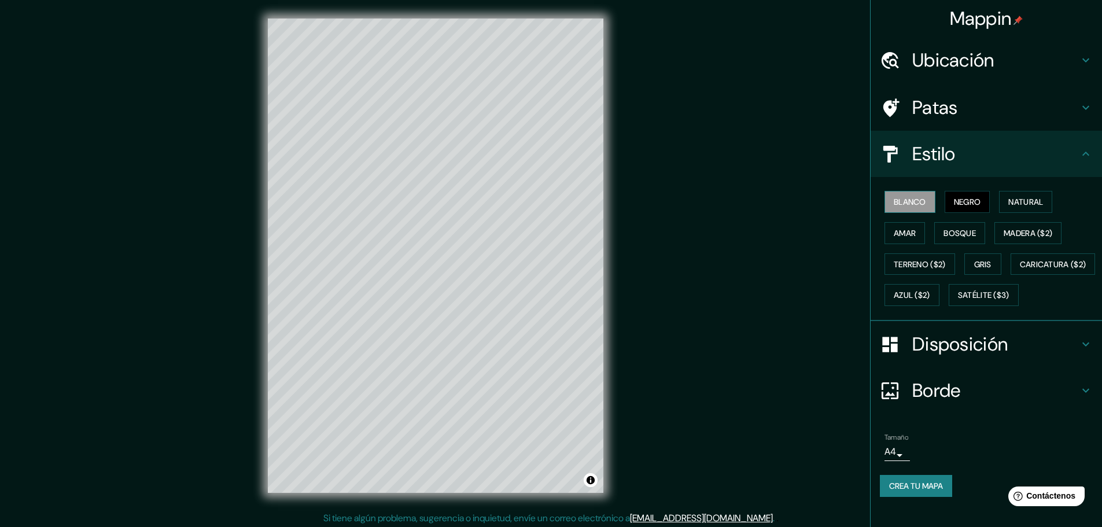
click at [911, 200] on font "Blanco" at bounding box center [910, 202] width 32 height 10
click at [963, 198] on font "Negro" at bounding box center [967, 202] width 27 height 10
click at [984, 265] on font "Gris" at bounding box center [982, 264] width 17 height 10
click at [944, 202] on button "Negro" at bounding box center [967, 202] width 46 height 22
click at [912, 200] on font "Blanco" at bounding box center [910, 202] width 32 height 10
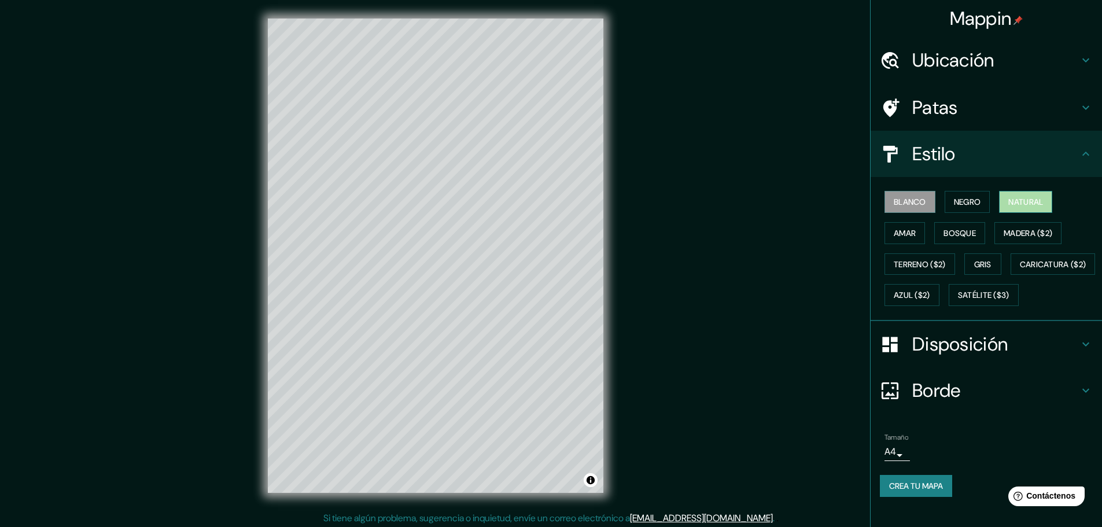
click at [1008, 204] on font "Natural" at bounding box center [1025, 202] width 35 height 10
click at [594, 479] on button "Activar o desactivar atribución" at bounding box center [591, 480] width 14 height 14
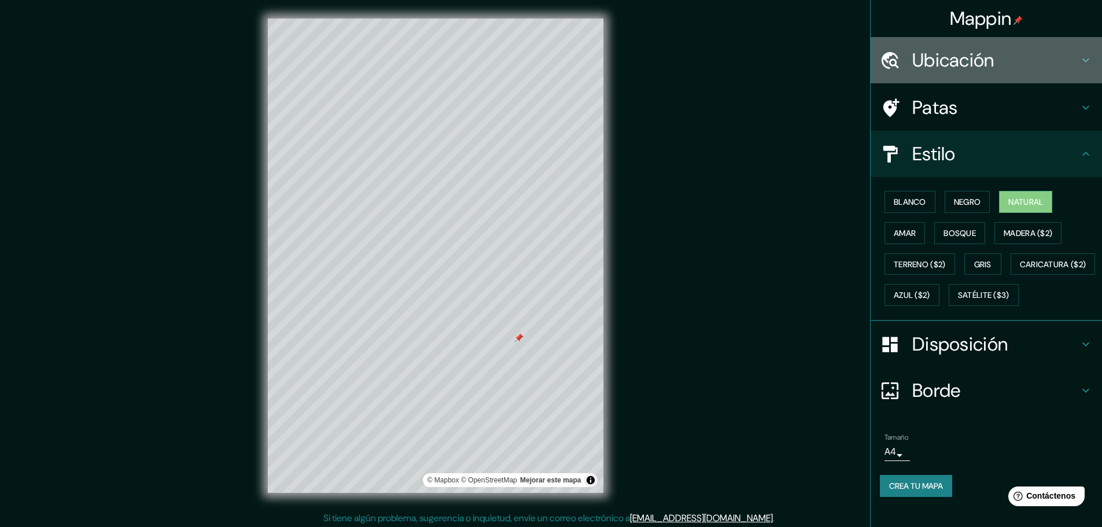
click at [940, 58] on font "Ubicación" at bounding box center [953, 60] width 82 height 24
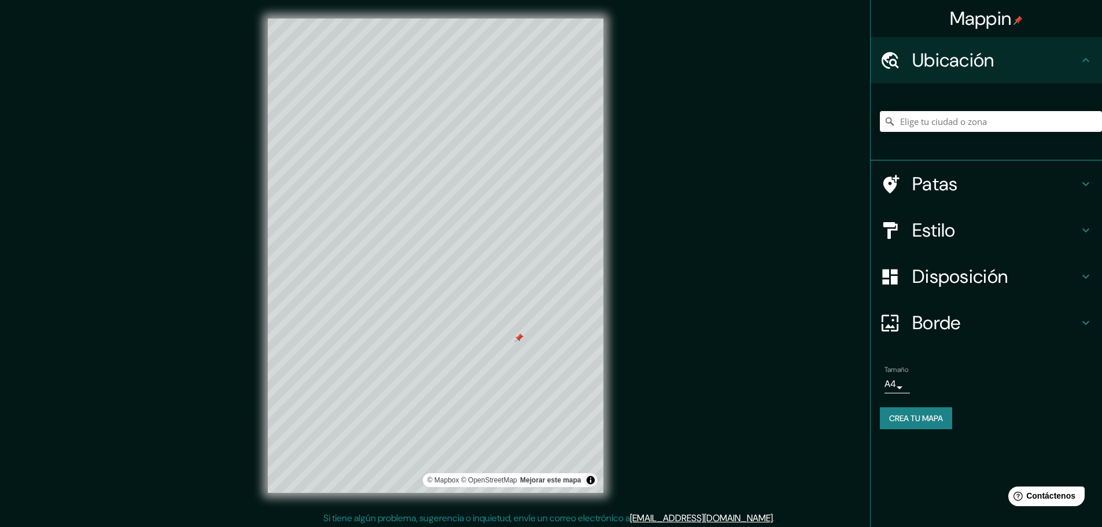
click at [915, 180] on font "Patas" at bounding box center [935, 184] width 46 height 24
type input "46"
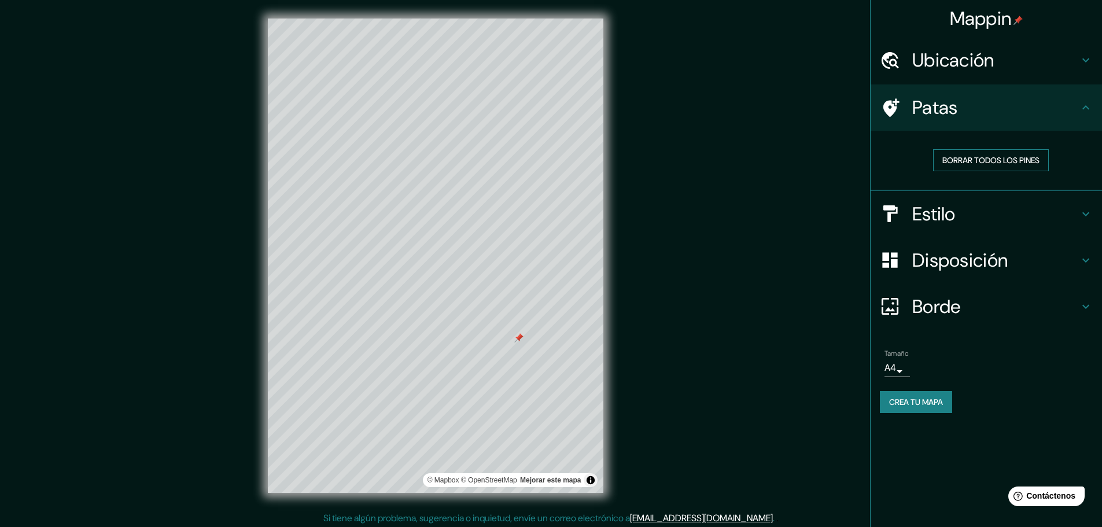
click at [973, 156] on font "Borrar todos los pines" at bounding box center [990, 160] width 97 height 10
